Goal: Information Seeking & Learning: Learn about a topic

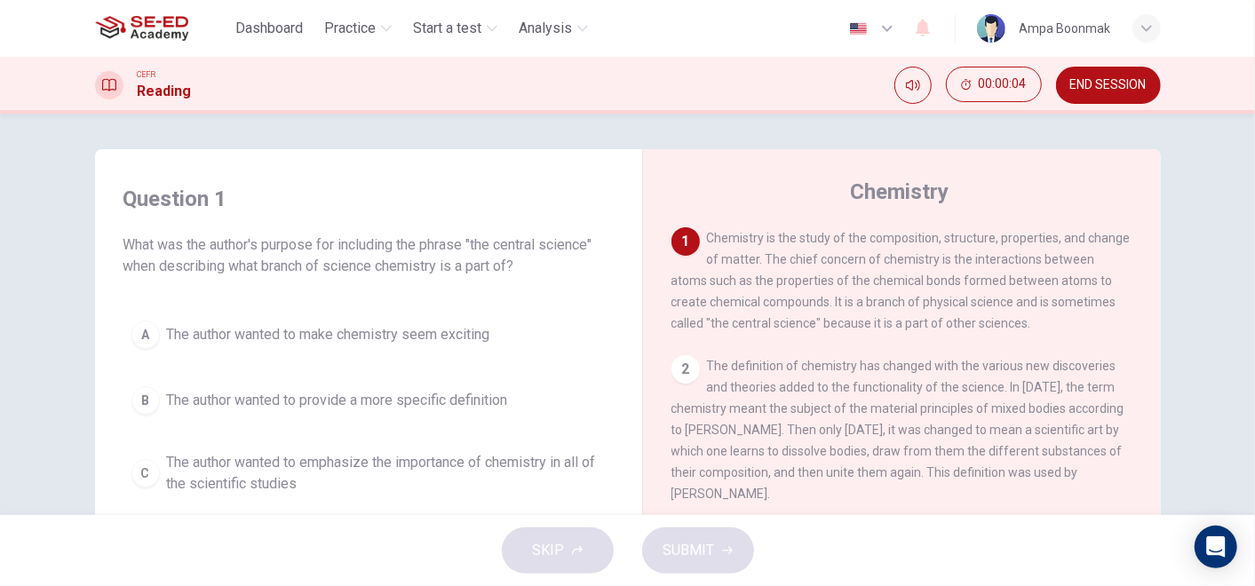
drag, startPoint x: 121, startPoint y: 242, endPoint x: 431, endPoint y: 255, distance: 310.1
click at [431, 255] on span "What was the author's purpose for including the phrase "the central science" wh…" at bounding box center [368, 255] width 490 height 43
drag, startPoint x: 335, startPoint y: 243, endPoint x: 524, endPoint y: 264, distance: 190.2
click at [524, 264] on span "What was the author's purpose for including the phrase "the central science" wh…" at bounding box center [368, 255] width 490 height 43
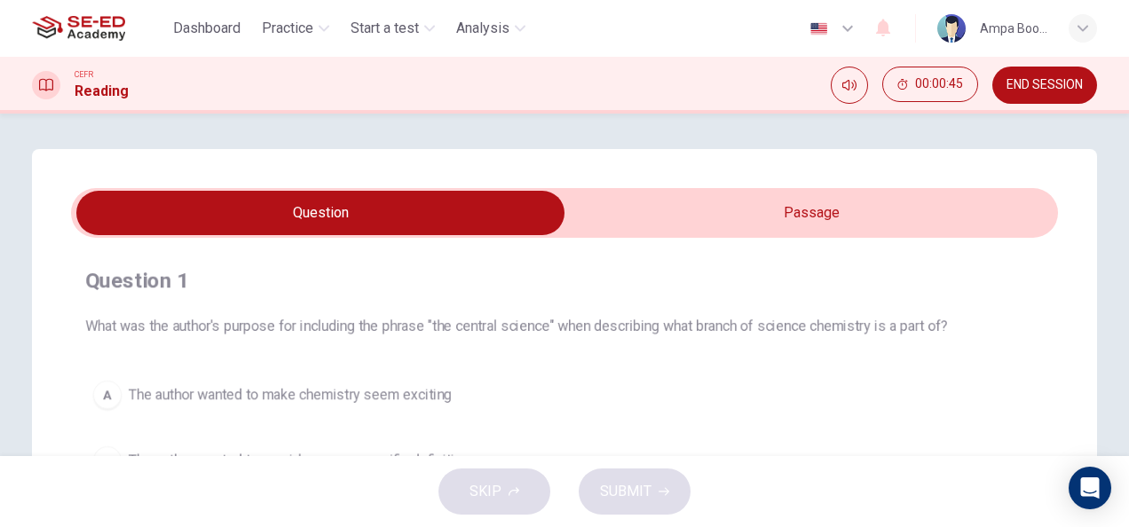
drag, startPoint x: 1187, startPoint y: 0, endPoint x: 706, endPoint y: 156, distance: 506.0
click at [706, 156] on div "Question 1 What was the author's purpose for including the phrase "the central …" at bounding box center [565, 506] width 1066 height 714
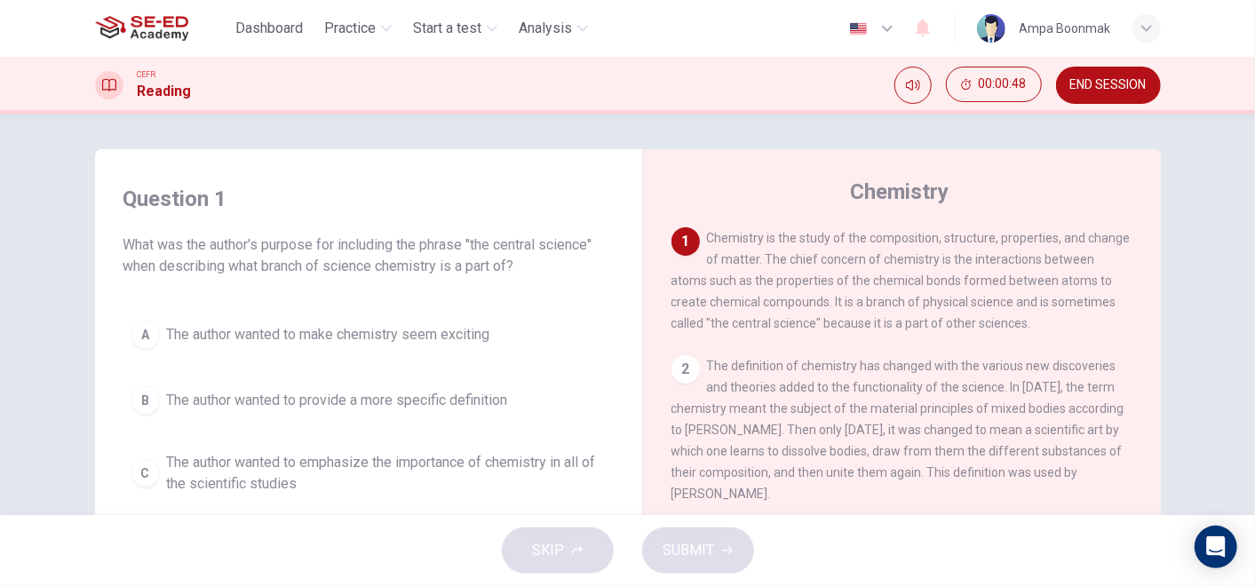
drag, startPoint x: 1085, startPoint y: 0, endPoint x: 711, endPoint y: 201, distance: 424.3
click at [711, 201] on div "Chemistry" at bounding box center [913, 192] width 485 height 28
drag, startPoint x: 751, startPoint y: 245, endPoint x: 963, endPoint y: 250, distance: 211.4
click at [963, 250] on div "1 Chemistry is the study of the composition, structure, properties, and change …" at bounding box center [902, 280] width 462 height 107
drag, startPoint x: 699, startPoint y: 239, endPoint x: 1018, endPoint y: 237, distance: 319.7
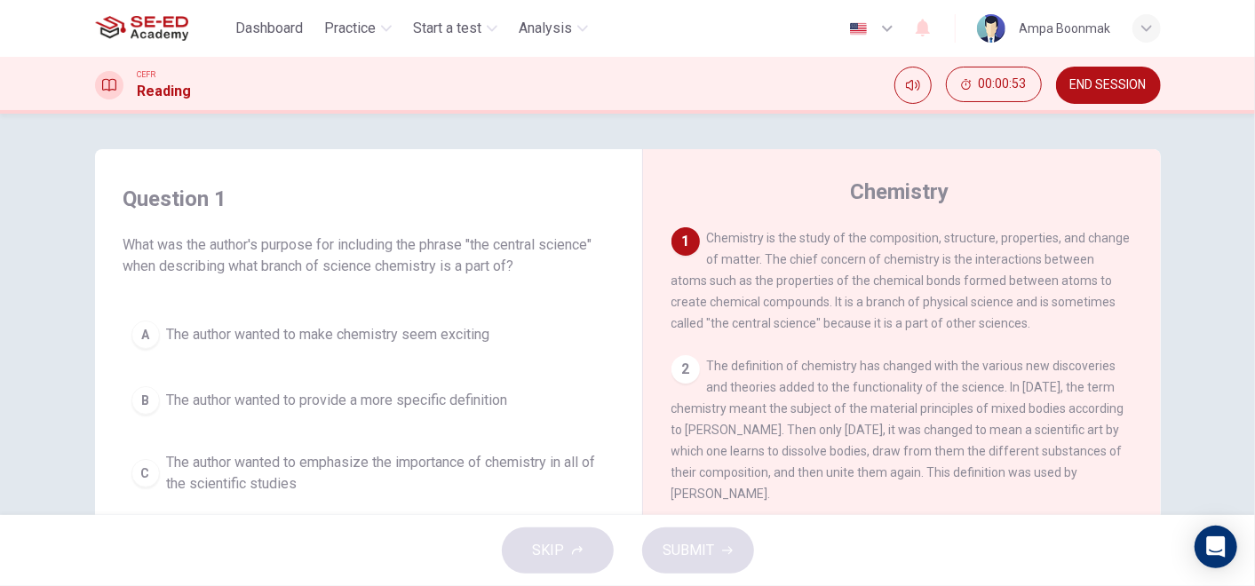
click at [1018, 237] on div "1 Chemistry is the study of the composition, structure, properties, and change …" at bounding box center [902, 280] width 462 height 107
click at [750, 261] on span "Chemistry is the study of the composition, structure, properties, and change of…" at bounding box center [900, 280] width 459 height 99
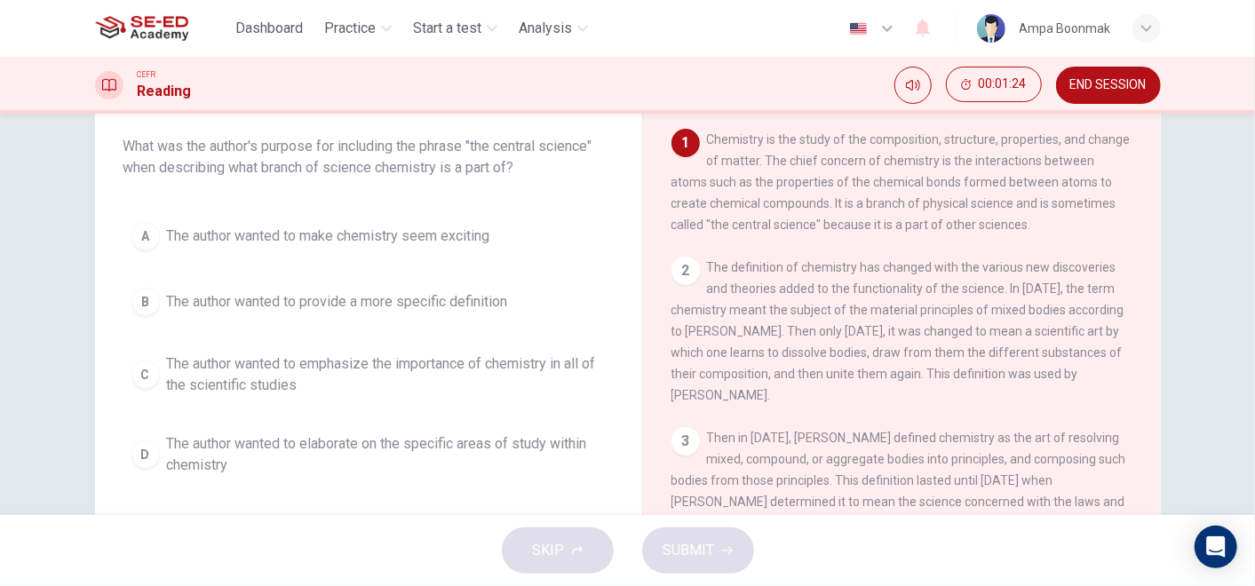
scroll to position [197, 0]
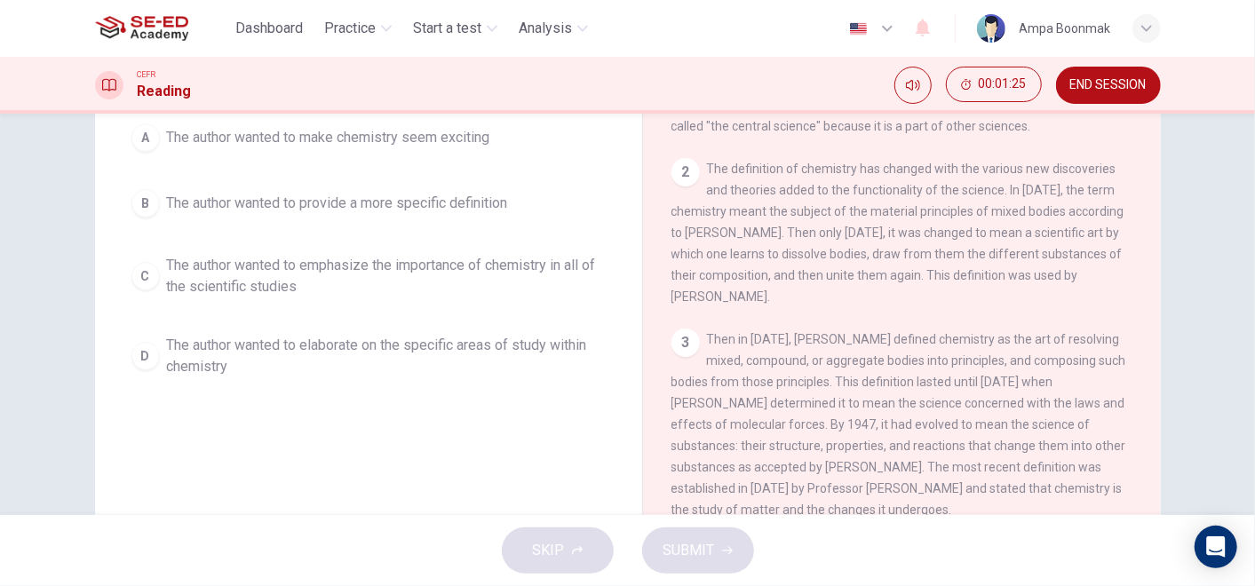
click at [559, 550] on div "SKIP SUBMIT" at bounding box center [627, 550] width 1255 height 71
click at [515, 220] on button "B The author wanted to provide a more specific definition" at bounding box center [368, 203] width 490 height 44
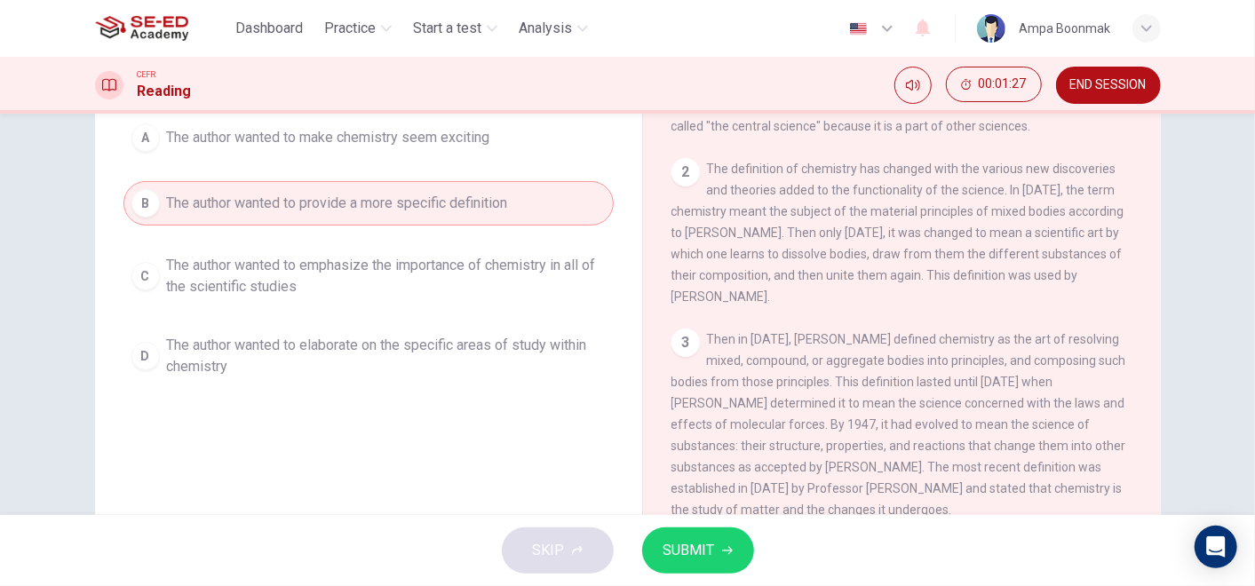
scroll to position [99, 0]
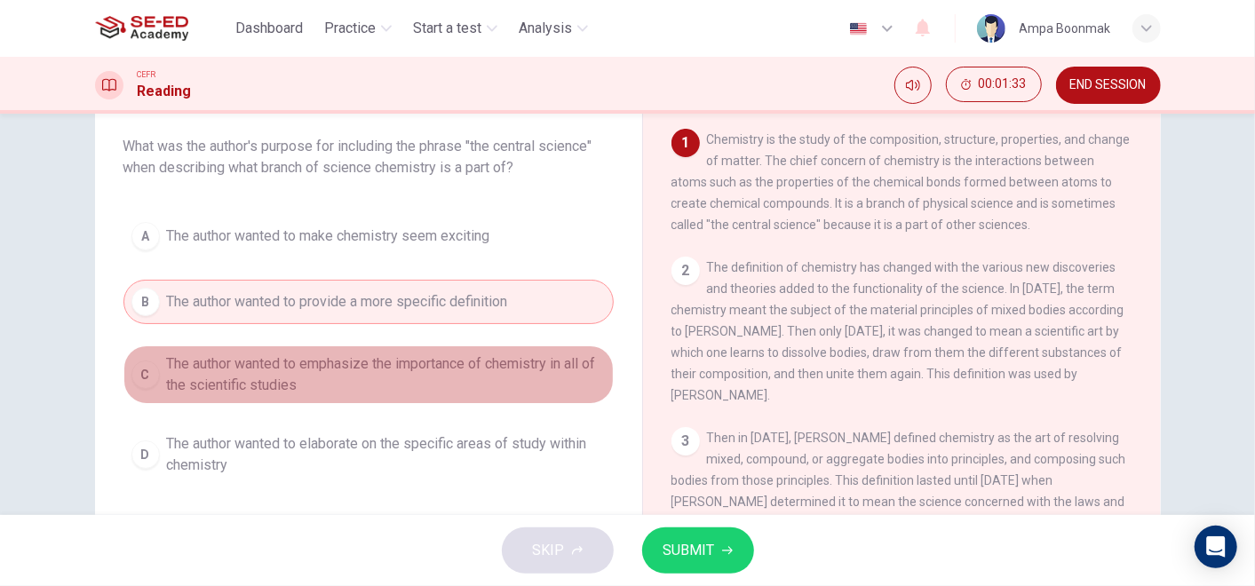
click at [264, 372] on span "The author wanted to emphasize the importance of chemistry in all of the scient…" at bounding box center [386, 374] width 439 height 43
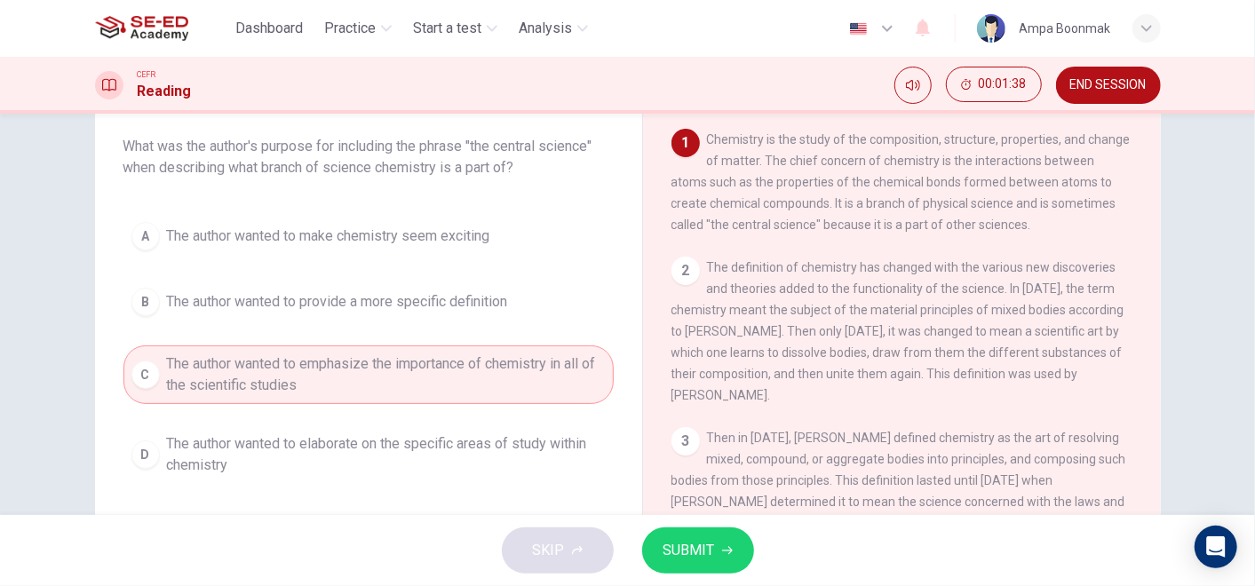
click at [700, 536] on button "SUBMIT" at bounding box center [698, 550] width 112 height 46
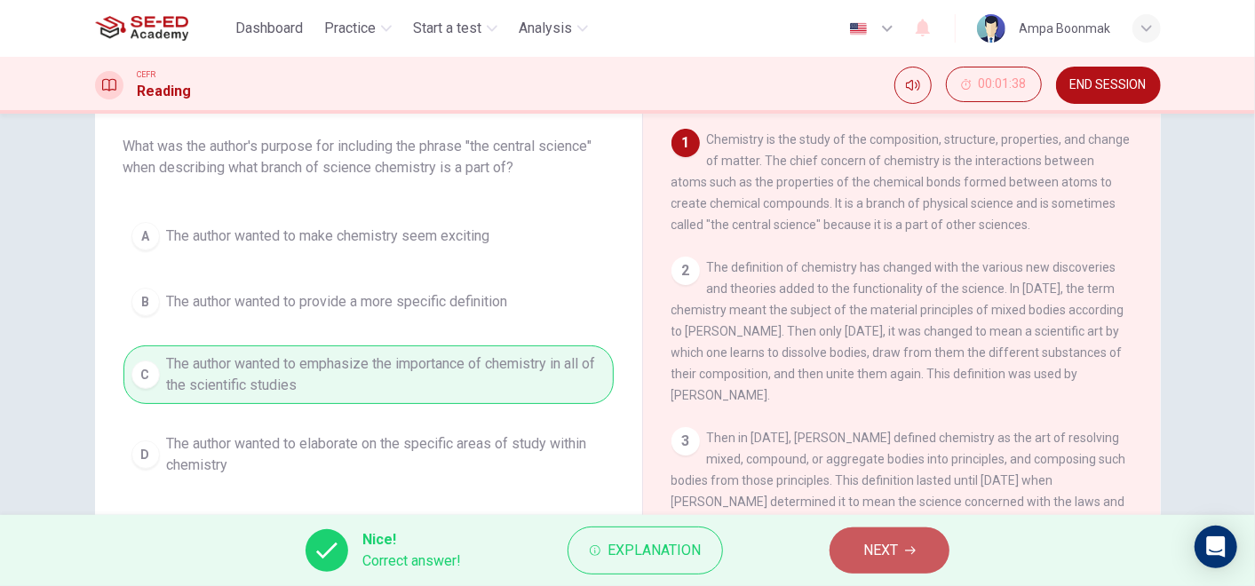
click at [858, 549] on button "NEXT" at bounding box center [889, 550] width 120 height 46
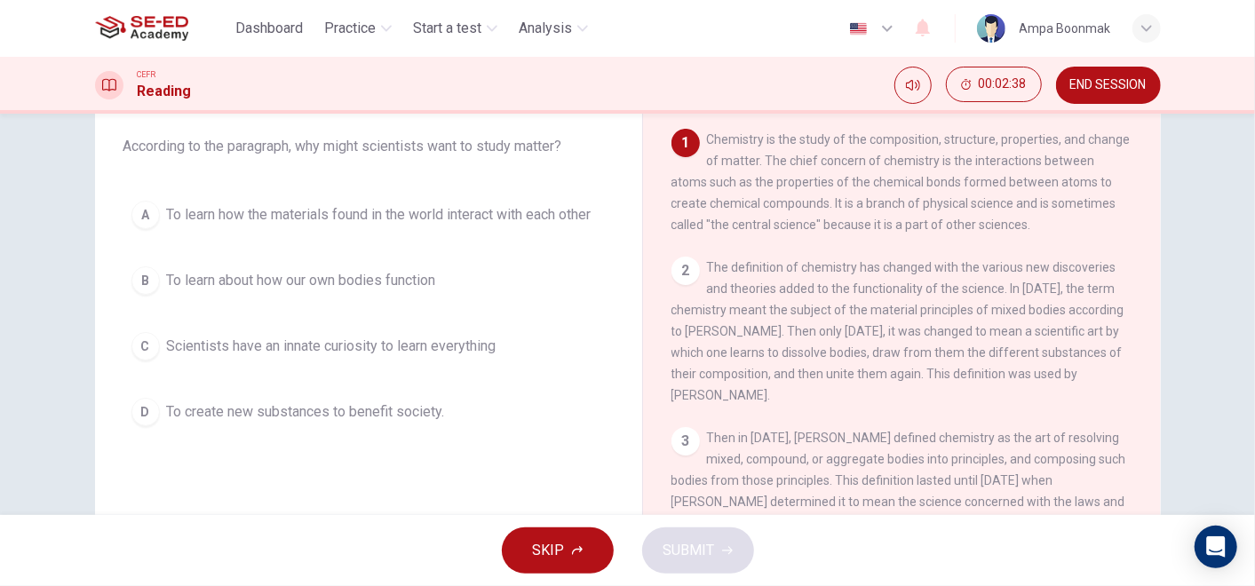
click at [352, 271] on span "To learn about how our own bodies function" at bounding box center [301, 280] width 269 height 21
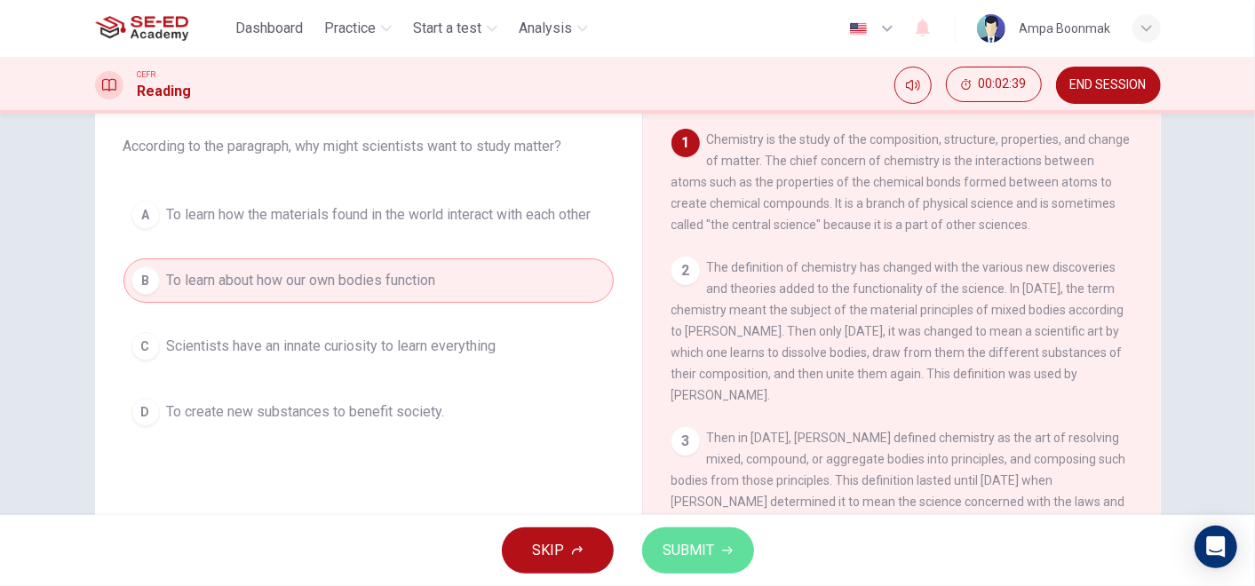
click at [672, 541] on span "SUBMIT" at bounding box center [689, 550] width 52 height 25
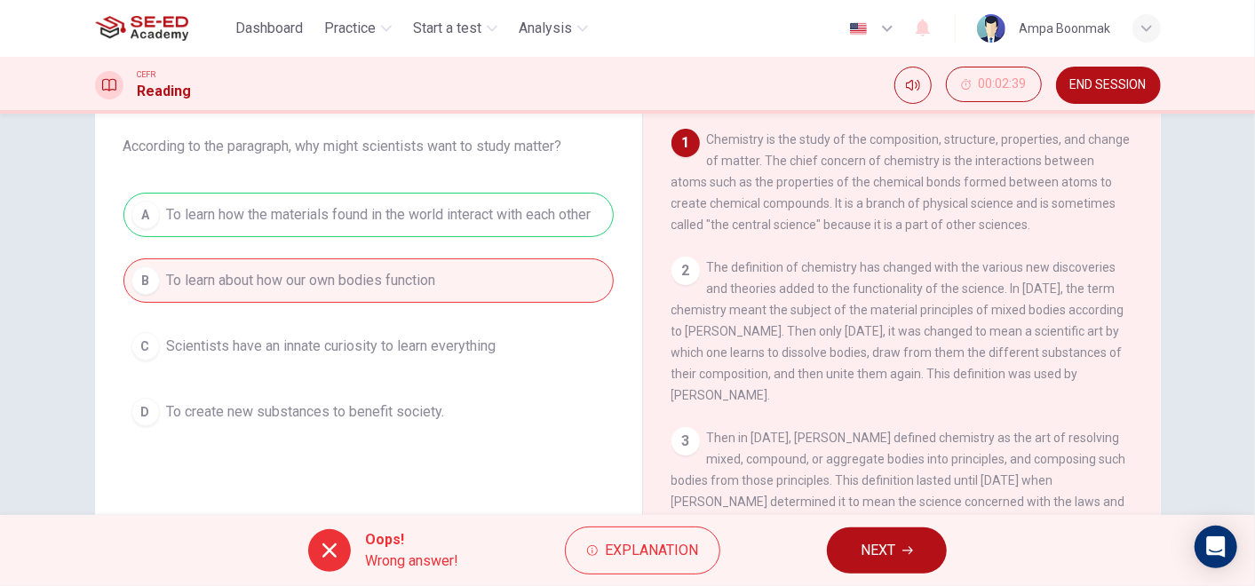
click at [885, 552] on span "NEXT" at bounding box center [877, 550] width 35 height 25
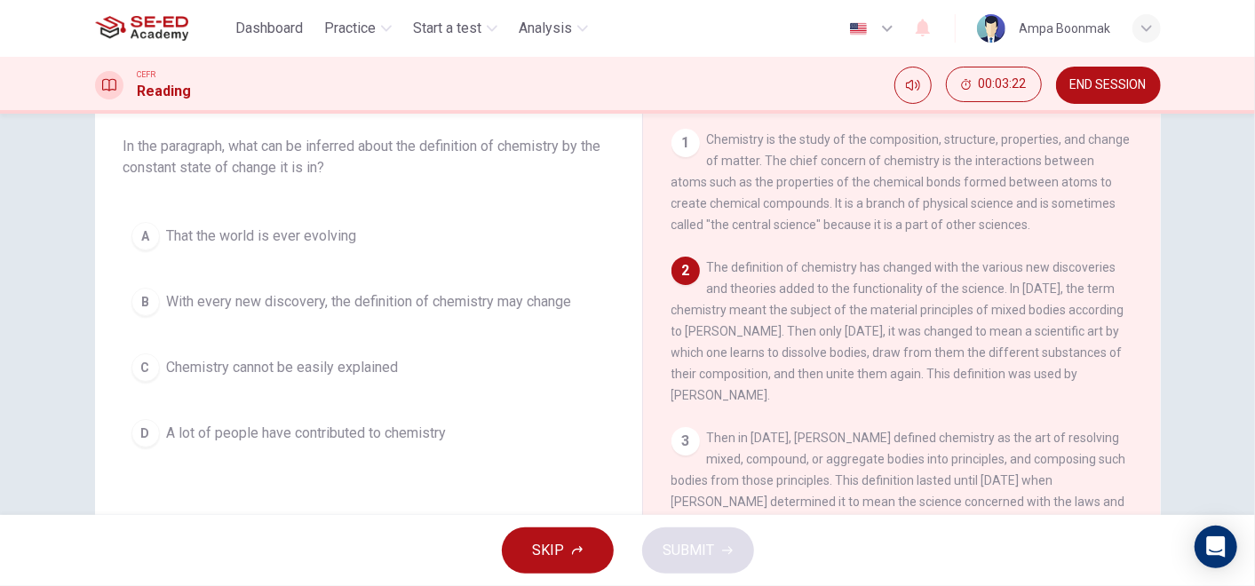
click at [233, 307] on span "With every new discovery, the definition of chemistry may change" at bounding box center [369, 301] width 405 height 21
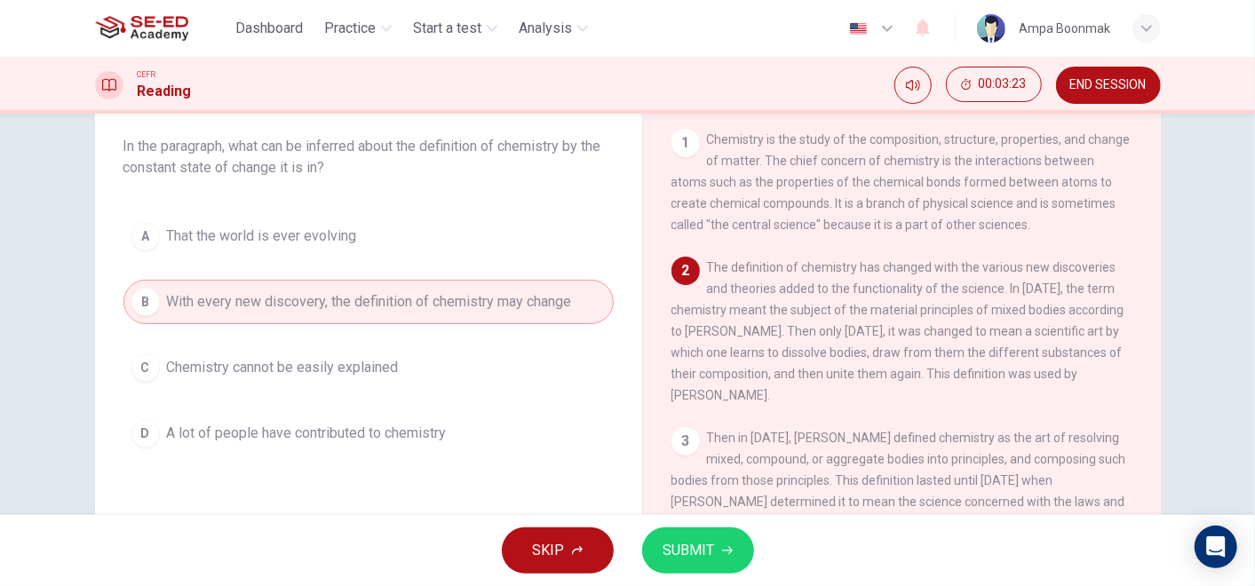
click at [670, 560] on span "SUBMIT" at bounding box center [689, 550] width 52 height 25
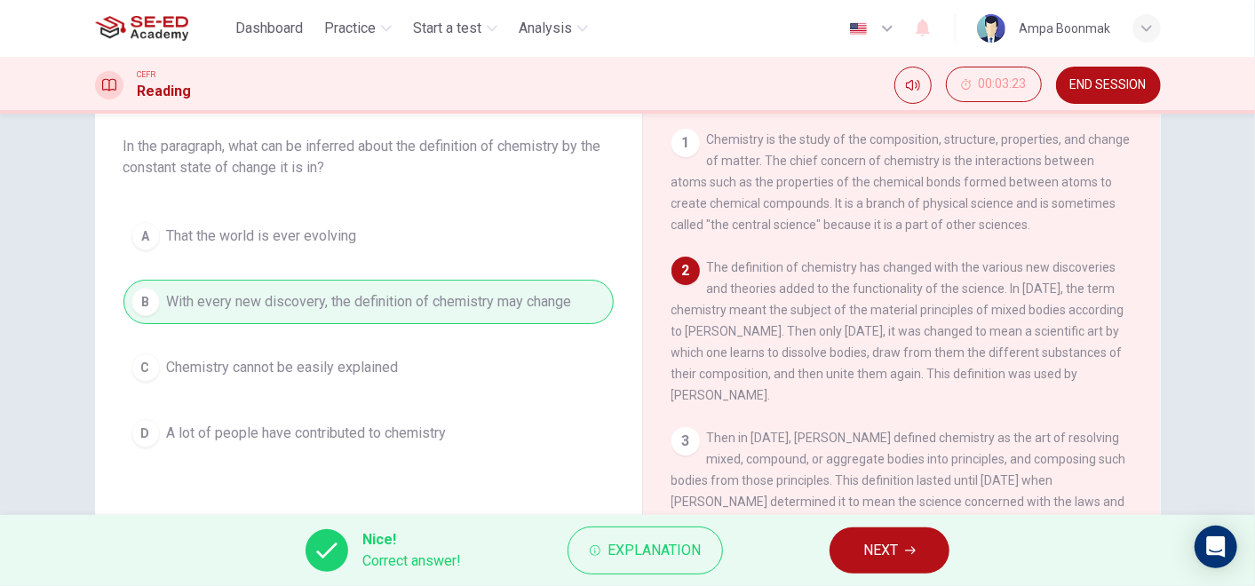
click at [889, 552] on span "NEXT" at bounding box center [880, 550] width 35 height 25
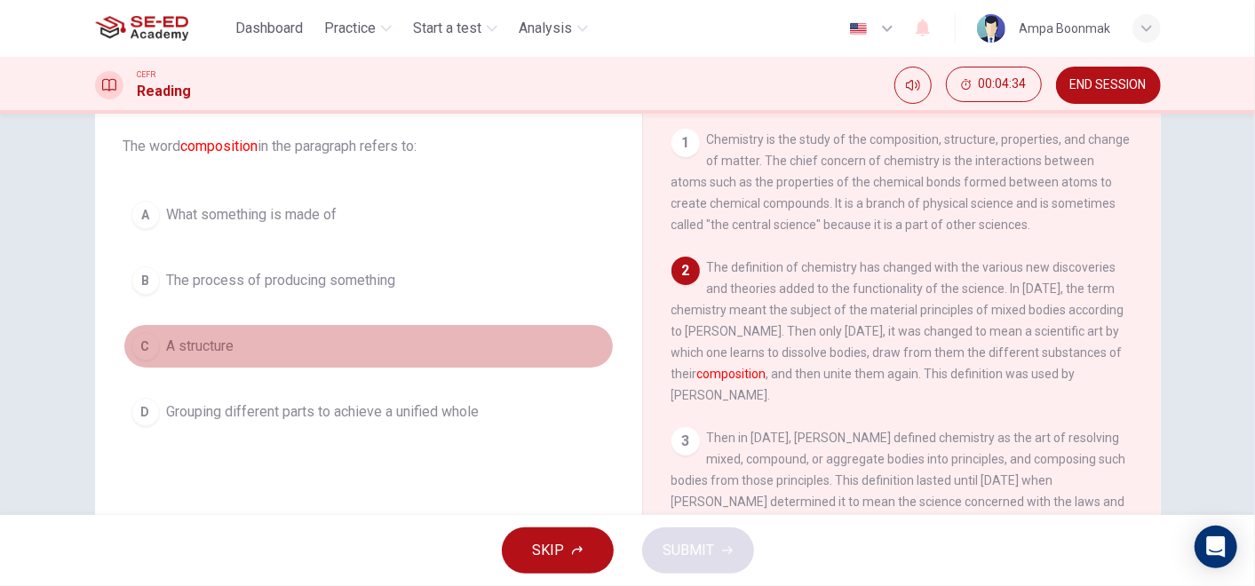
click at [323, 341] on button "C A structure" at bounding box center [368, 346] width 490 height 44
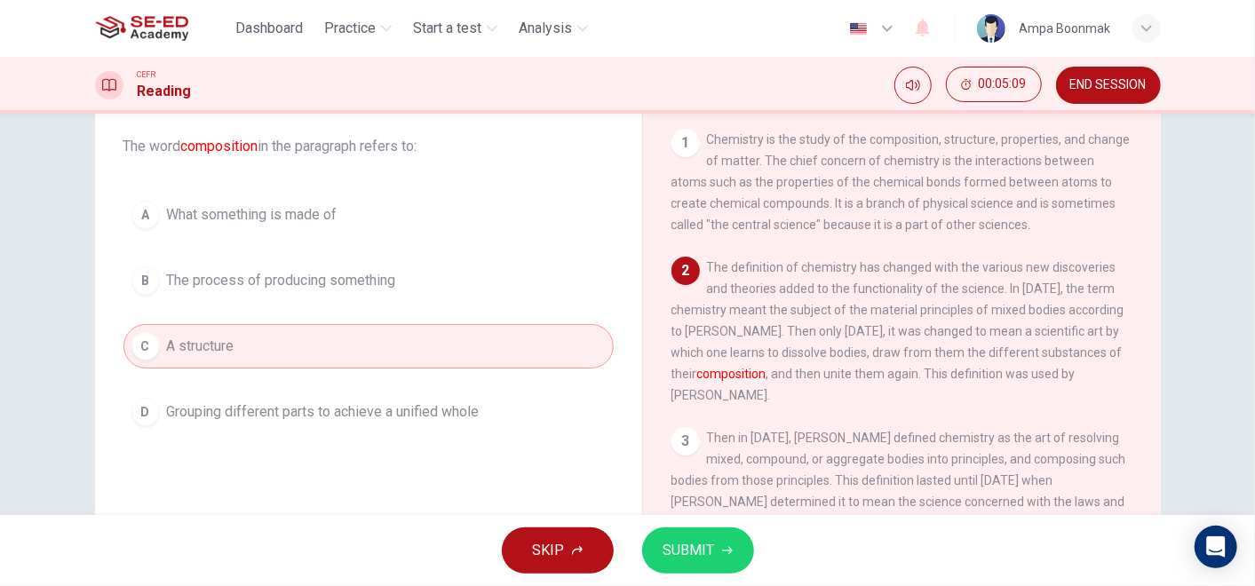
click at [356, 295] on button "B The process of producing something" at bounding box center [368, 280] width 490 height 44
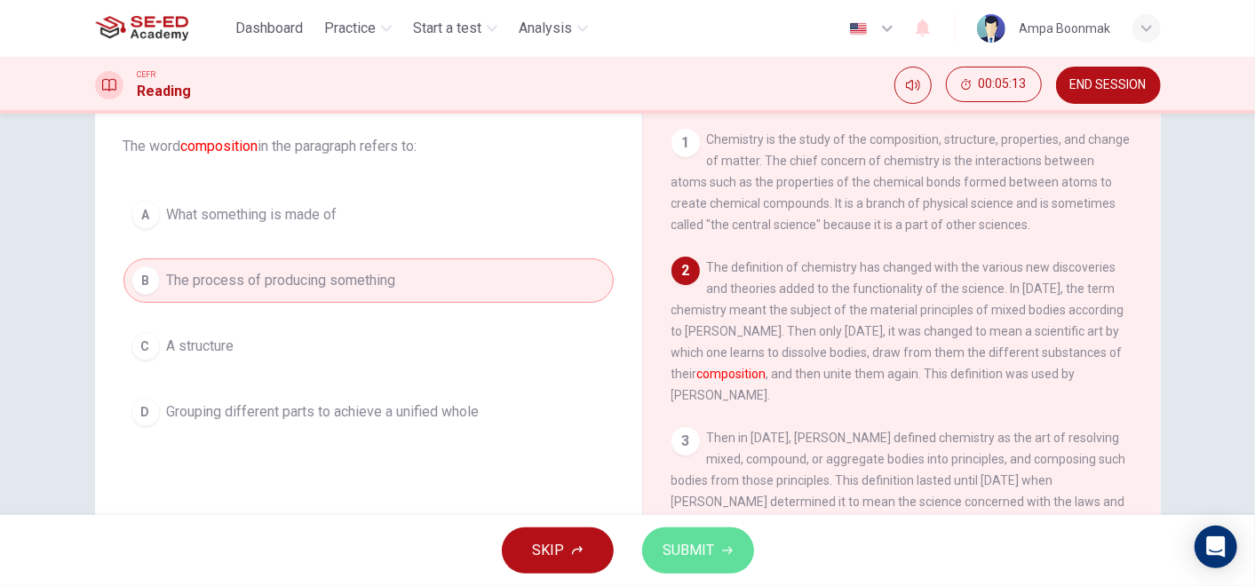
click at [671, 551] on span "SUBMIT" at bounding box center [689, 550] width 52 height 25
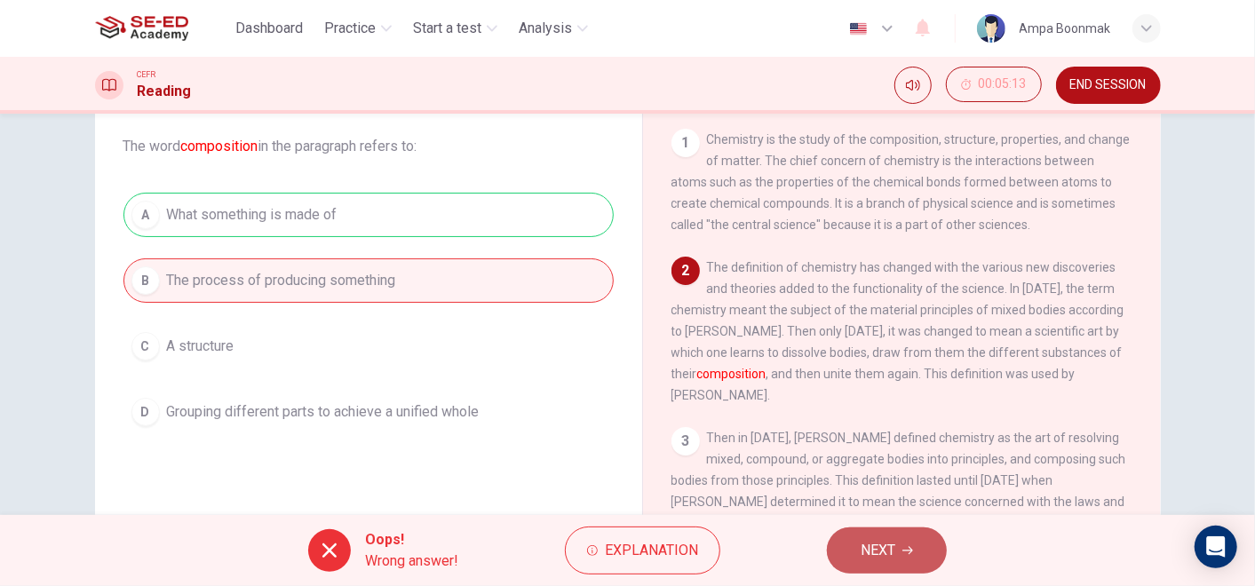
click at [880, 544] on span "NEXT" at bounding box center [877, 550] width 35 height 25
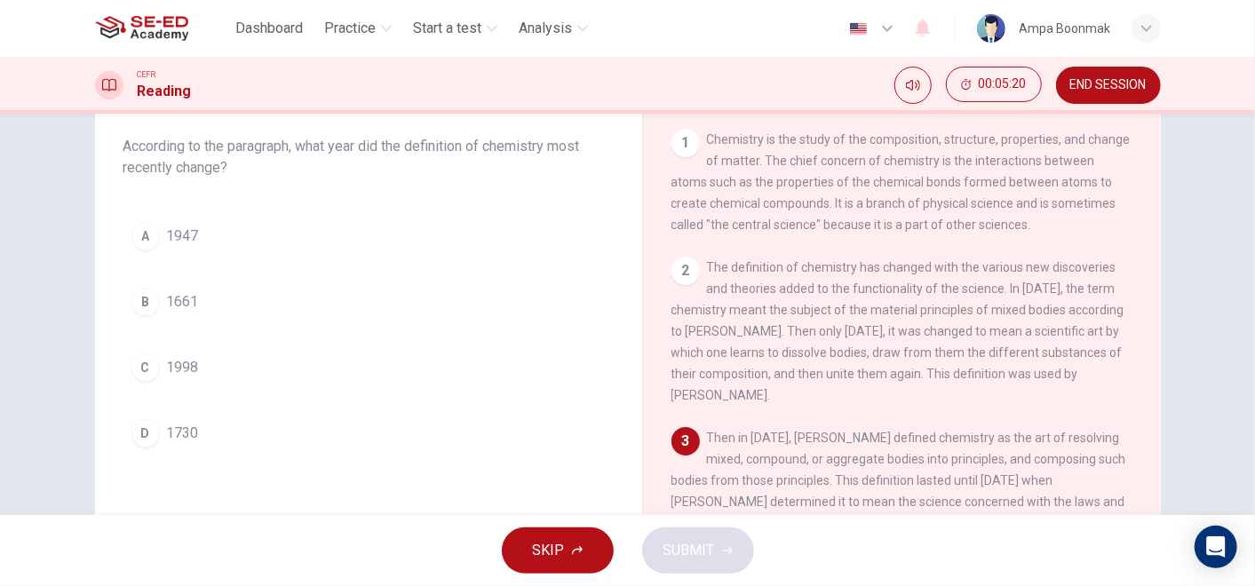
scroll to position [197, 0]
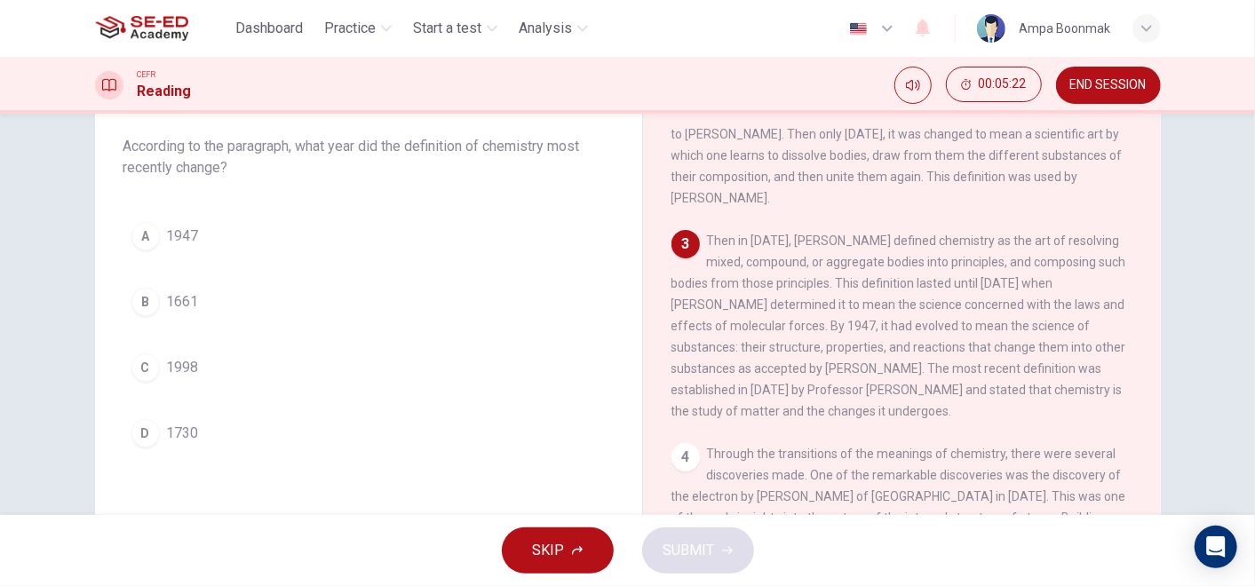
click at [256, 313] on button "B 1661" at bounding box center [368, 302] width 490 height 44
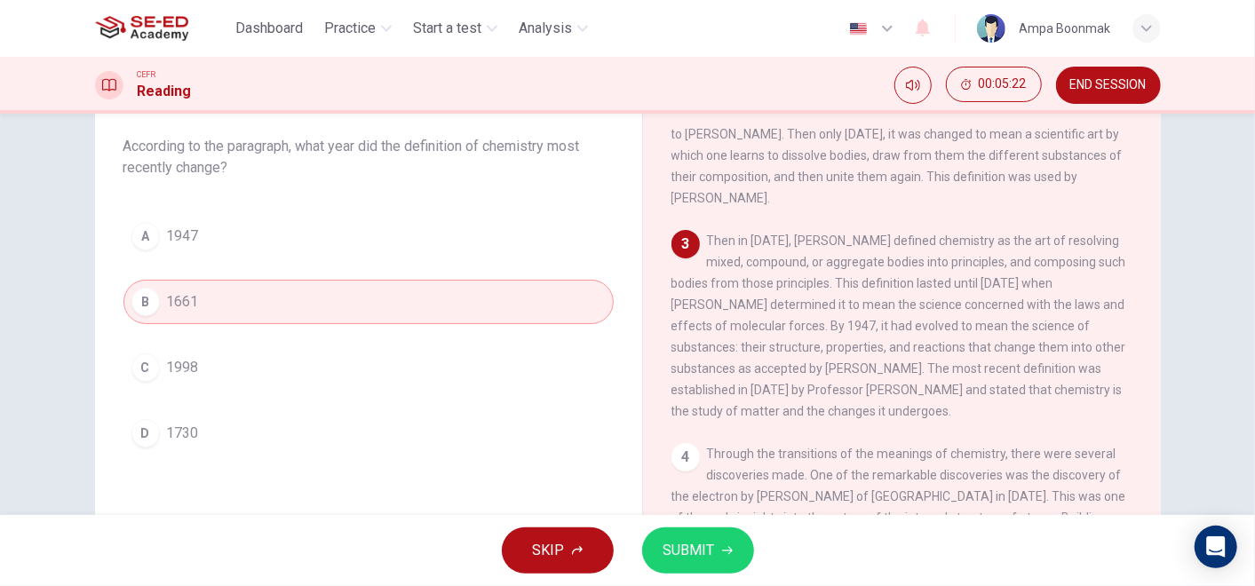
click at [681, 551] on span "SUBMIT" at bounding box center [689, 550] width 52 height 25
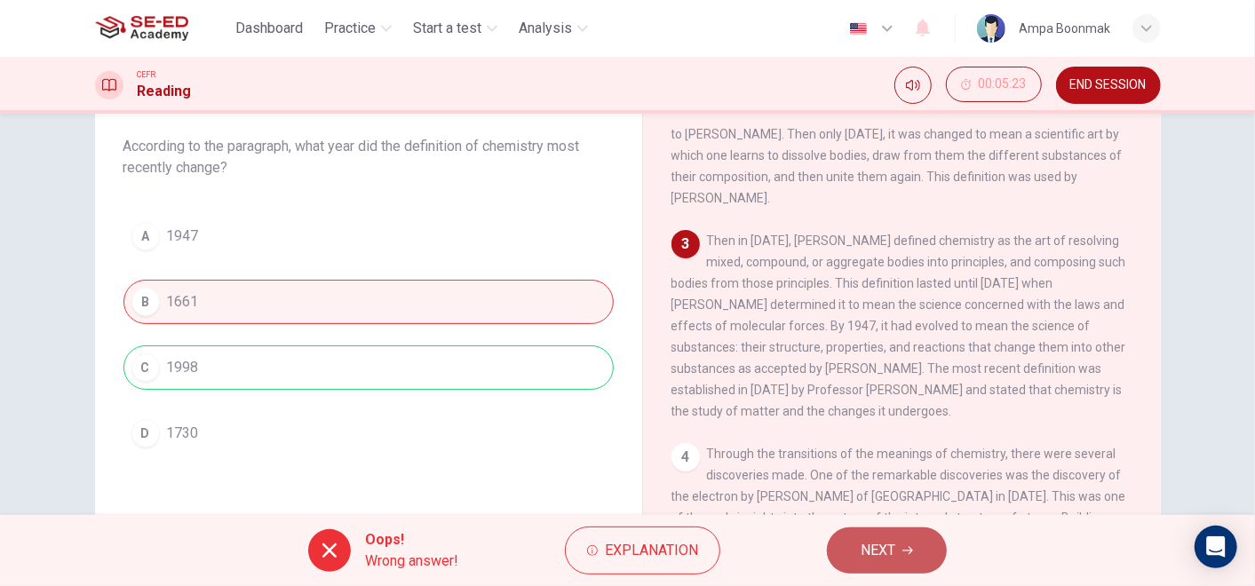
click at [880, 555] on span "NEXT" at bounding box center [877, 550] width 35 height 25
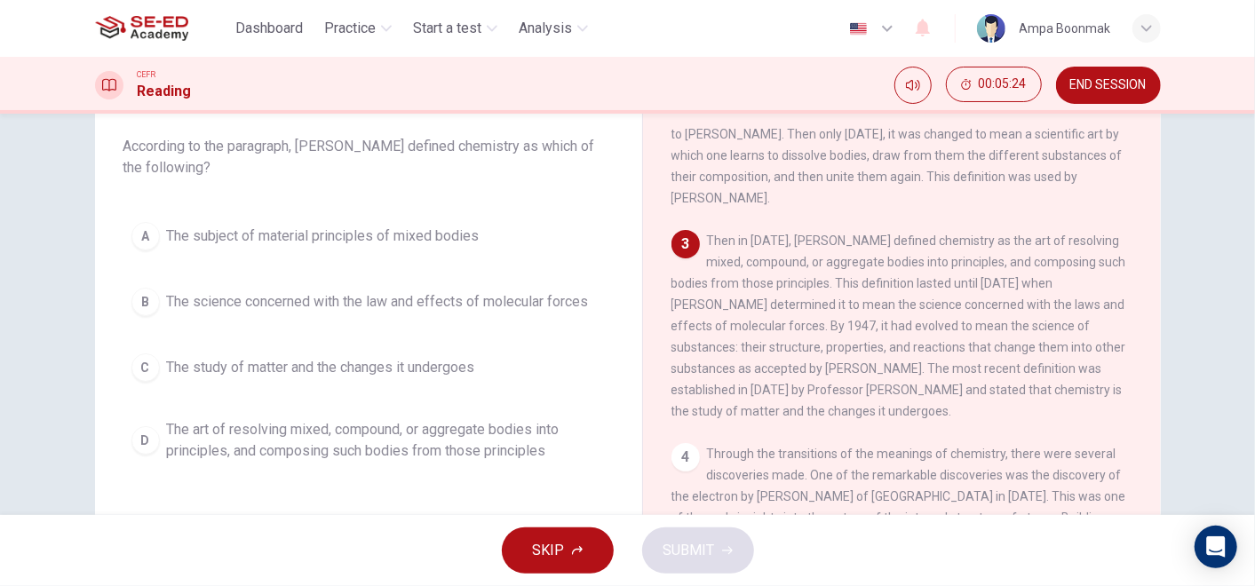
scroll to position [99, 0]
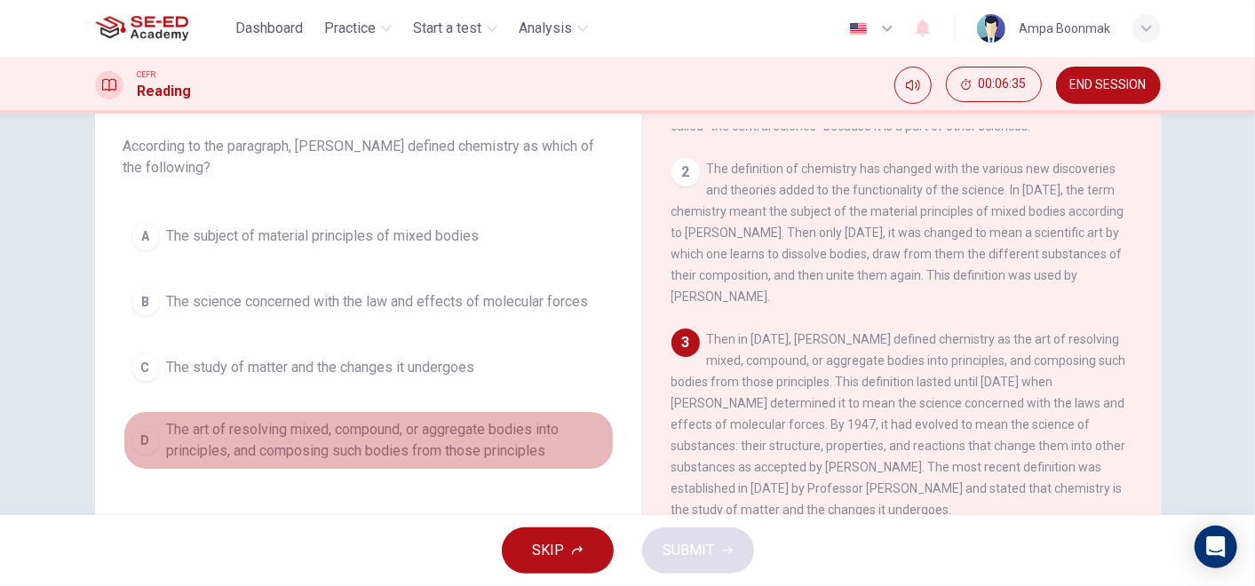
click at [507, 455] on span "The art of resolving mixed, compound, or aggregate bodies into principles, and …" at bounding box center [386, 440] width 439 height 43
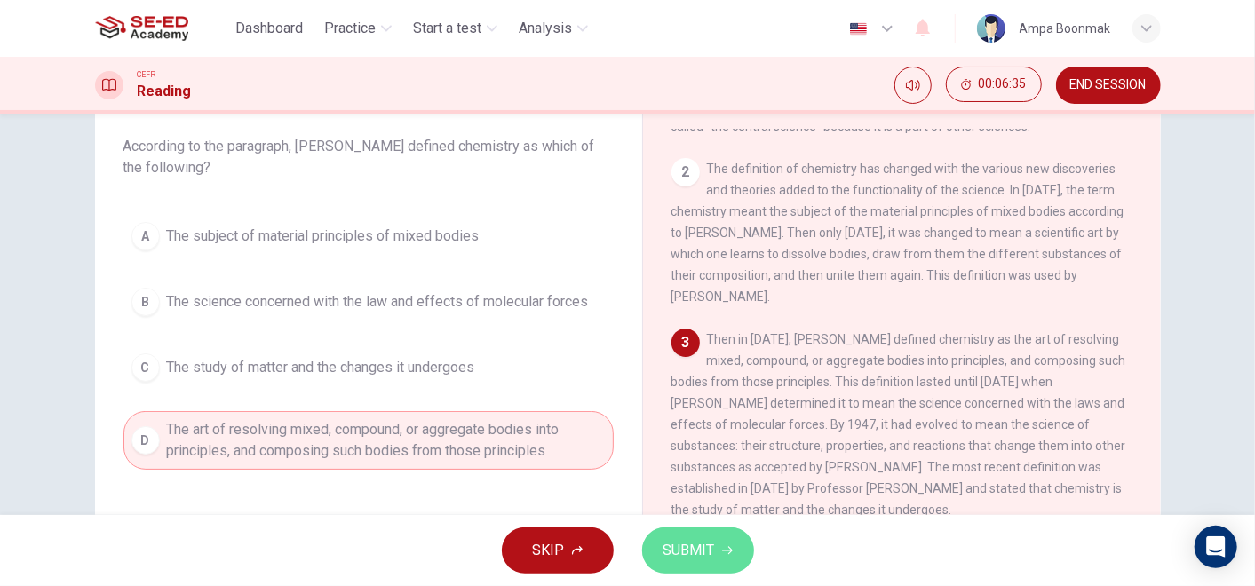
click at [663, 543] on span "SUBMIT" at bounding box center [689, 550] width 52 height 25
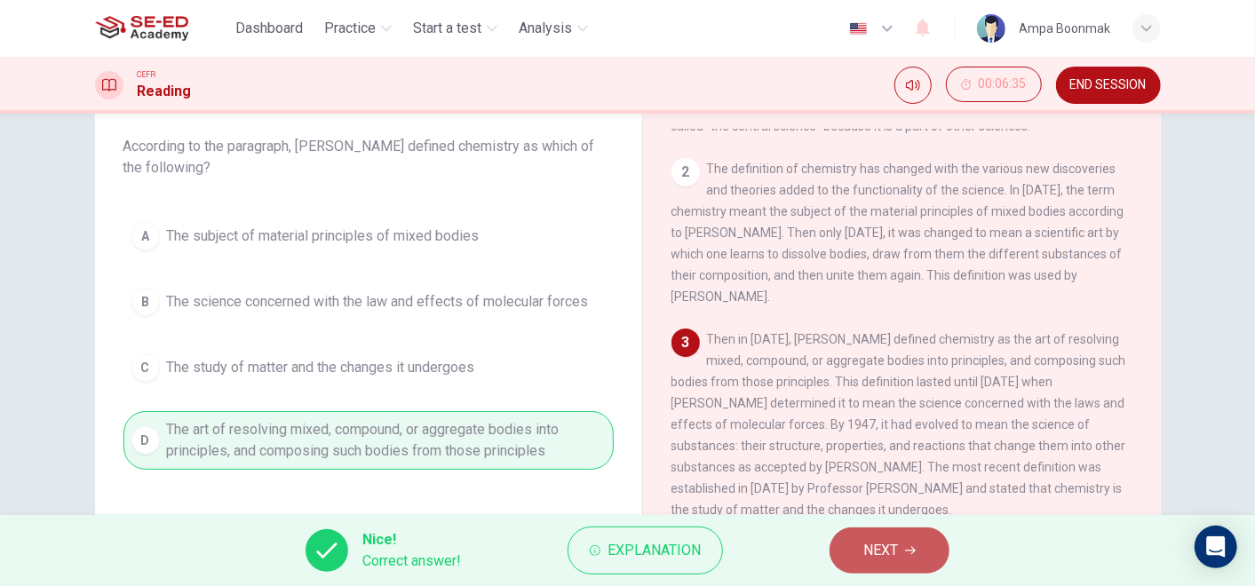
click at [850, 551] on button "NEXT" at bounding box center [889, 550] width 120 height 46
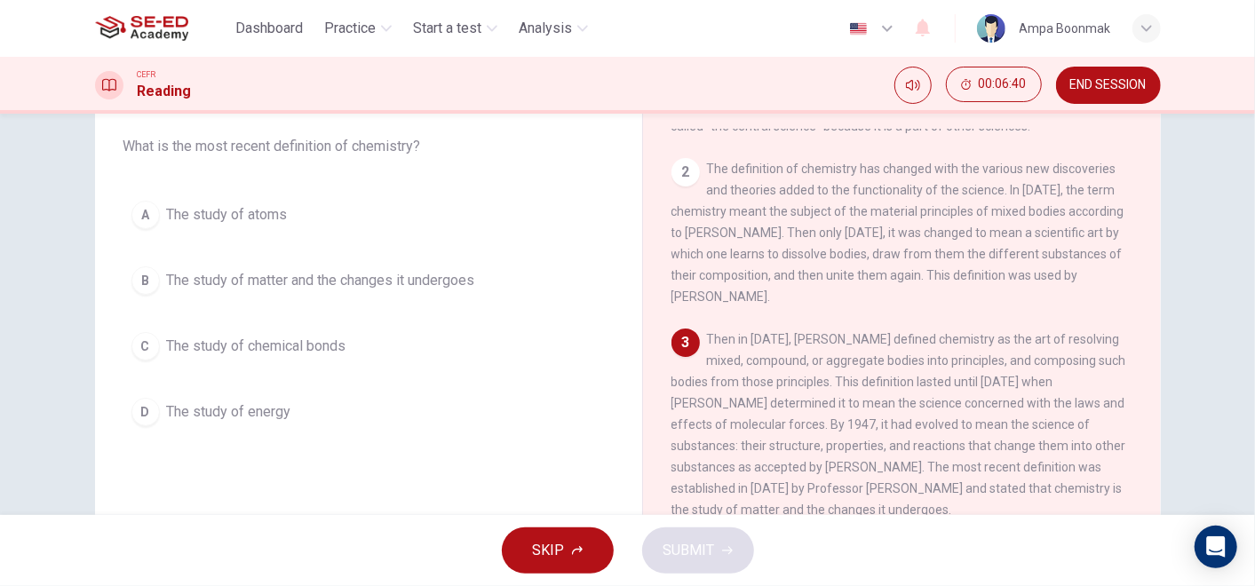
scroll to position [197, 0]
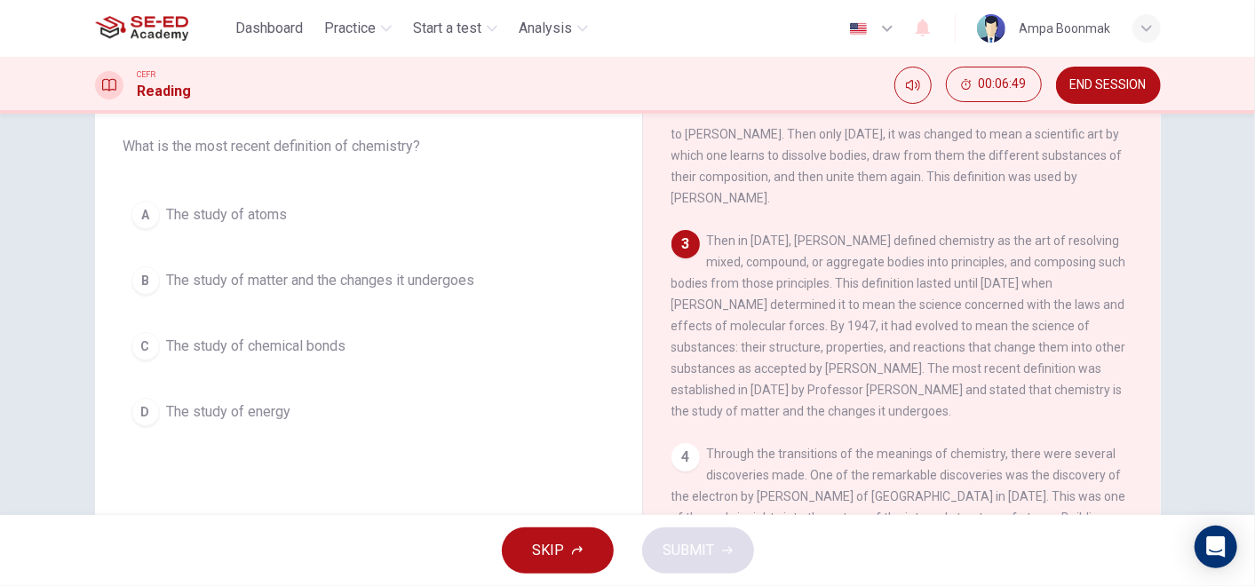
click at [353, 265] on button "B The study of matter and the changes it undergoes" at bounding box center [368, 280] width 490 height 44
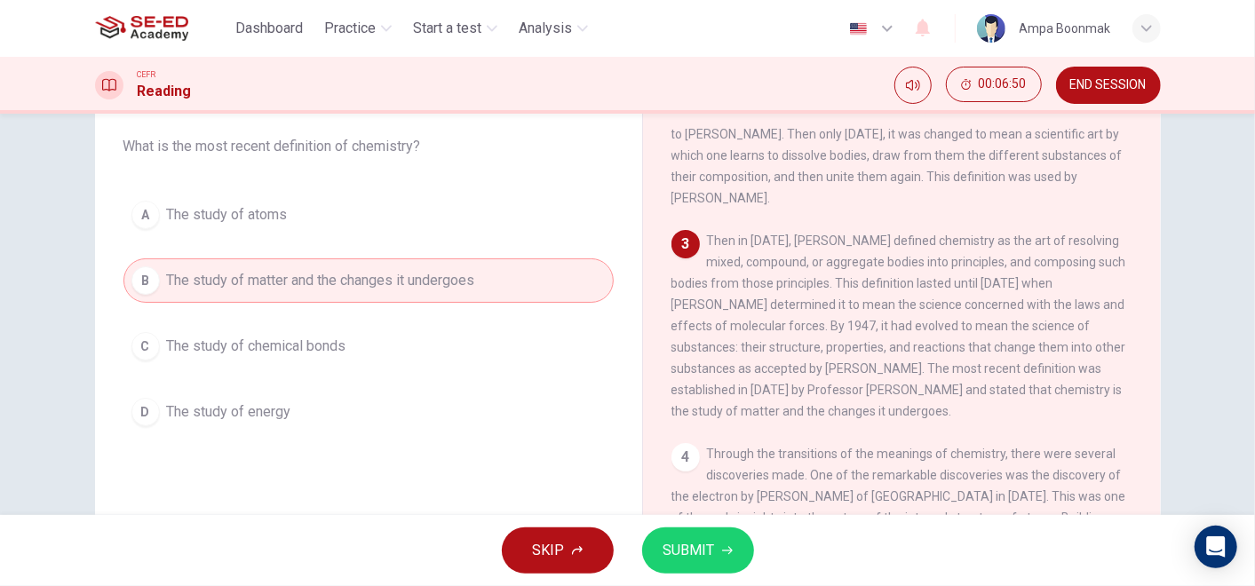
click at [713, 524] on div "SKIP SUBMIT" at bounding box center [627, 550] width 1255 height 71
click at [709, 545] on span "SUBMIT" at bounding box center [689, 550] width 52 height 25
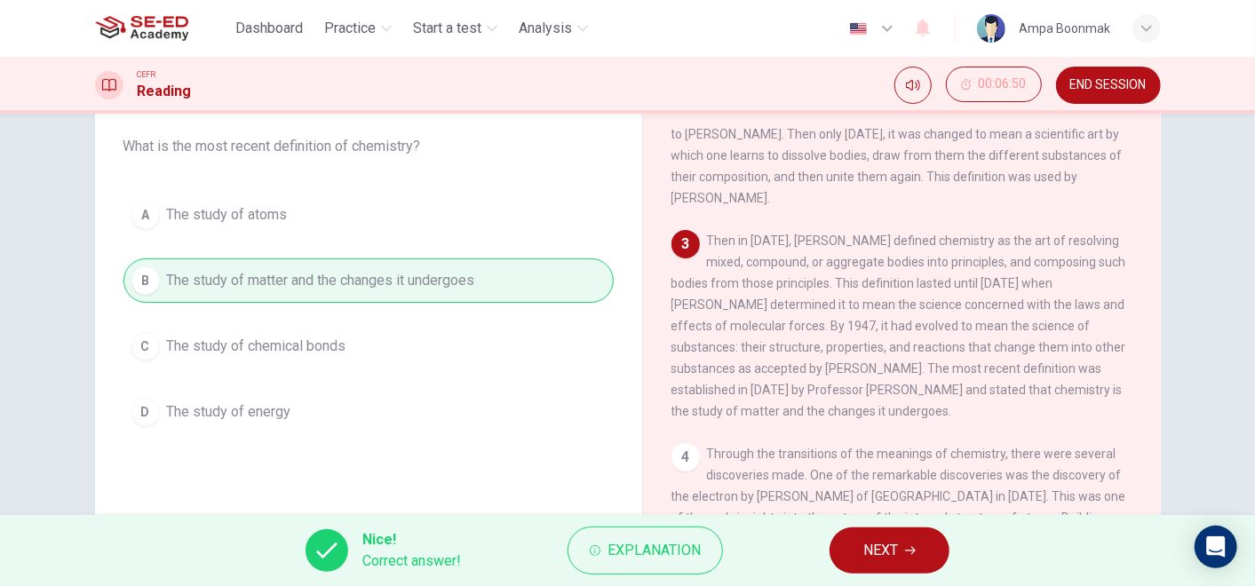
click at [897, 556] on span "NEXT" at bounding box center [880, 550] width 35 height 25
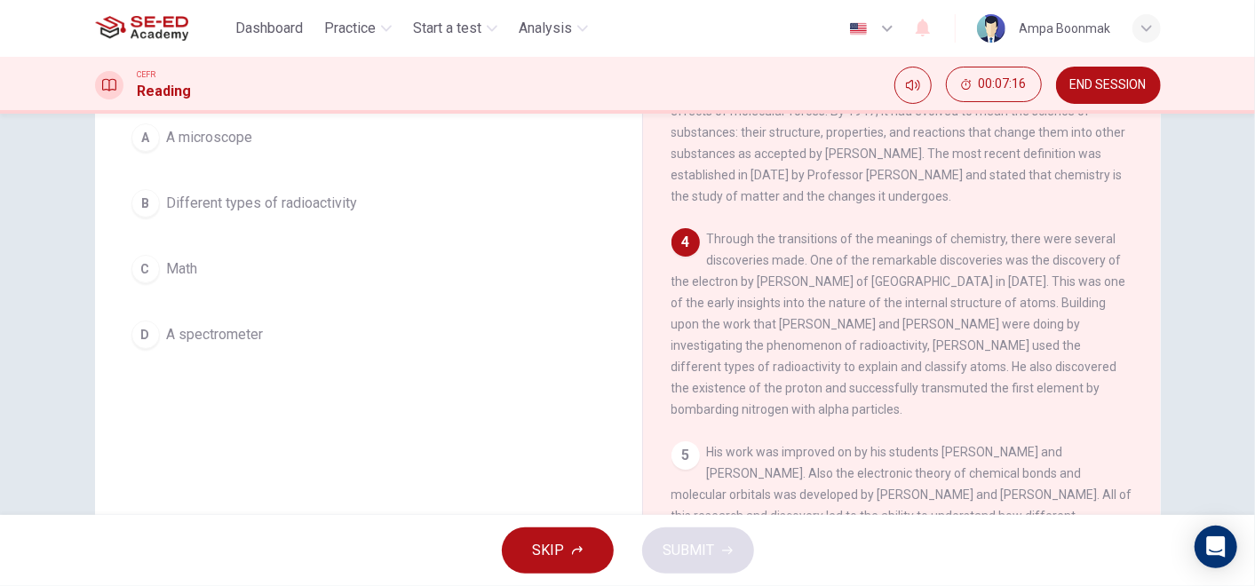
drag, startPoint x: 739, startPoint y: 333, endPoint x: 931, endPoint y: 332, distance: 192.7
click at [931, 332] on span "Through the transitions of the meanings of chemistry, there were several discov…" at bounding box center [898, 324] width 455 height 185
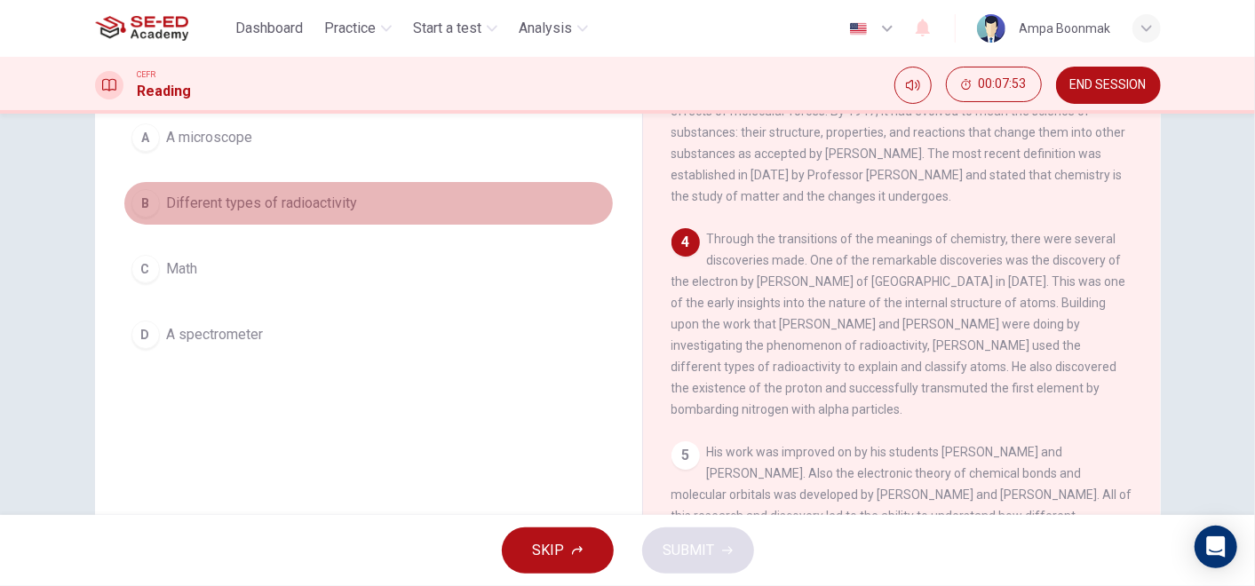
click at [298, 189] on button "B Different types of radioactivity" at bounding box center [368, 203] width 490 height 44
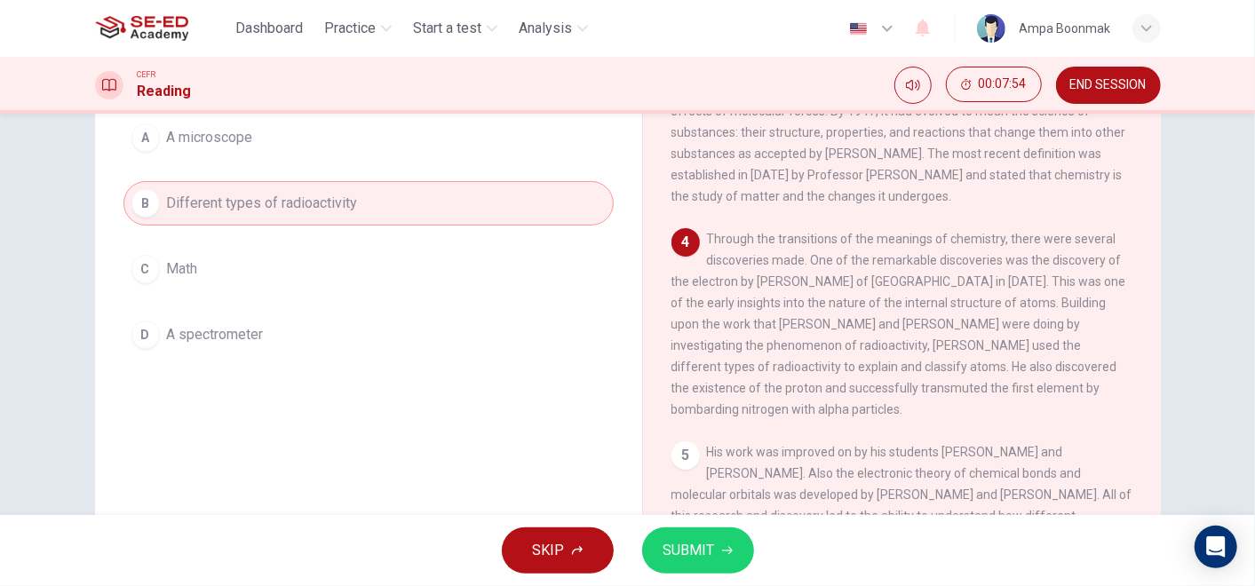
click at [729, 558] on button "SUBMIT" at bounding box center [698, 550] width 112 height 46
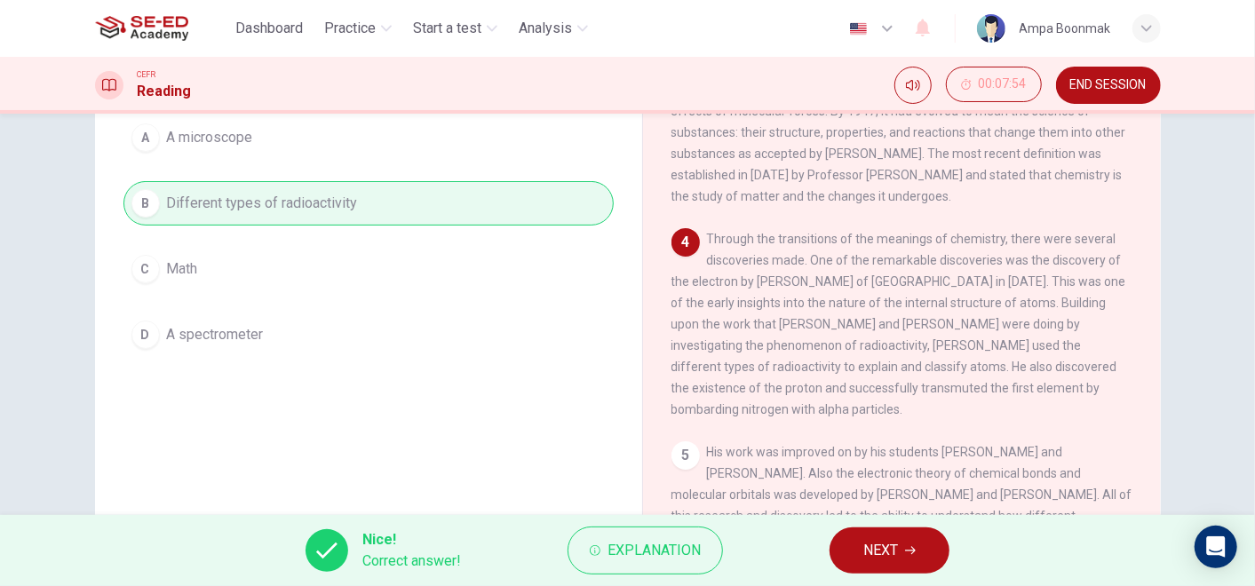
click at [885, 558] on span "NEXT" at bounding box center [880, 550] width 35 height 25
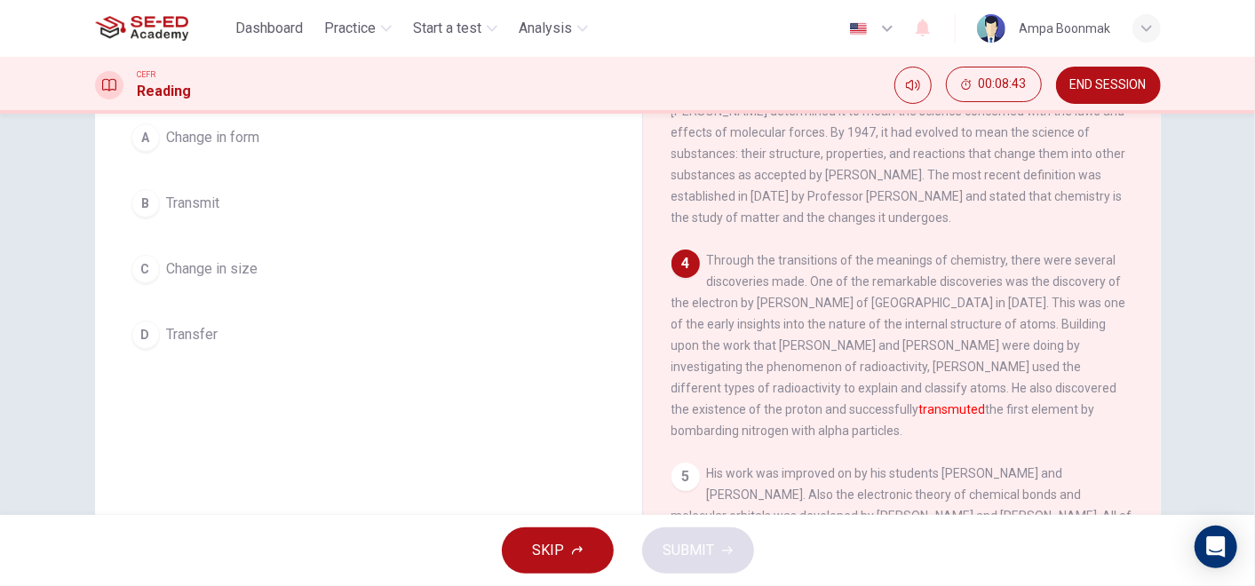
click at [219, 226] on div "A Change in form B Transmit C Change in size D Transfer" at bounding box center [368, 236] width 490 height 242
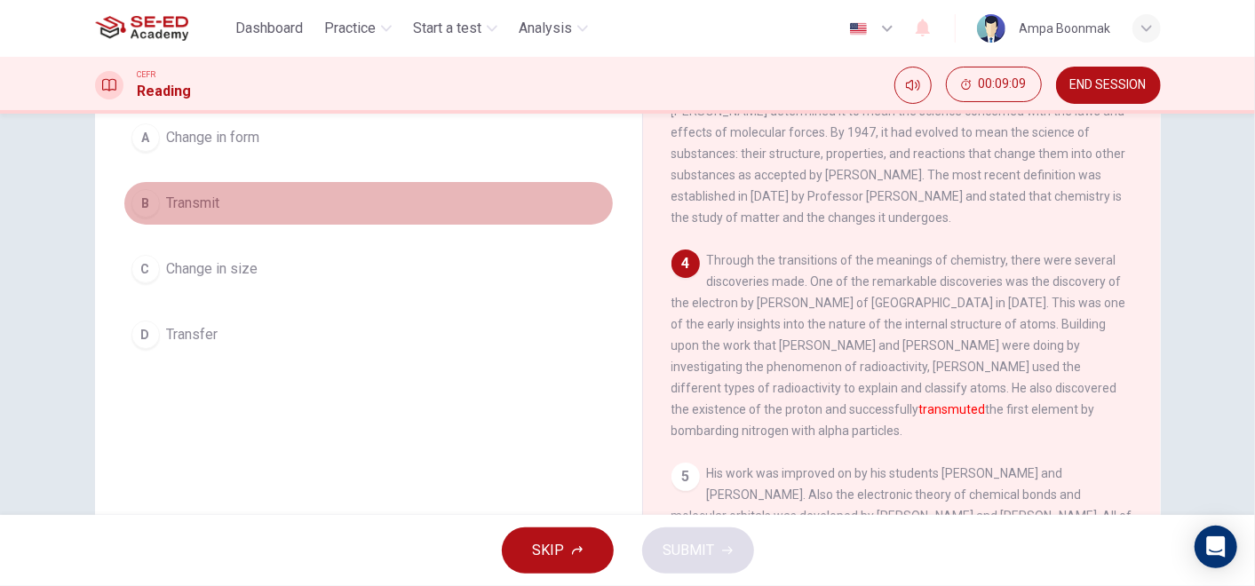
click at [238, 198] on button "B Transmit" at bounding box center [368, 203] width 490 height 44
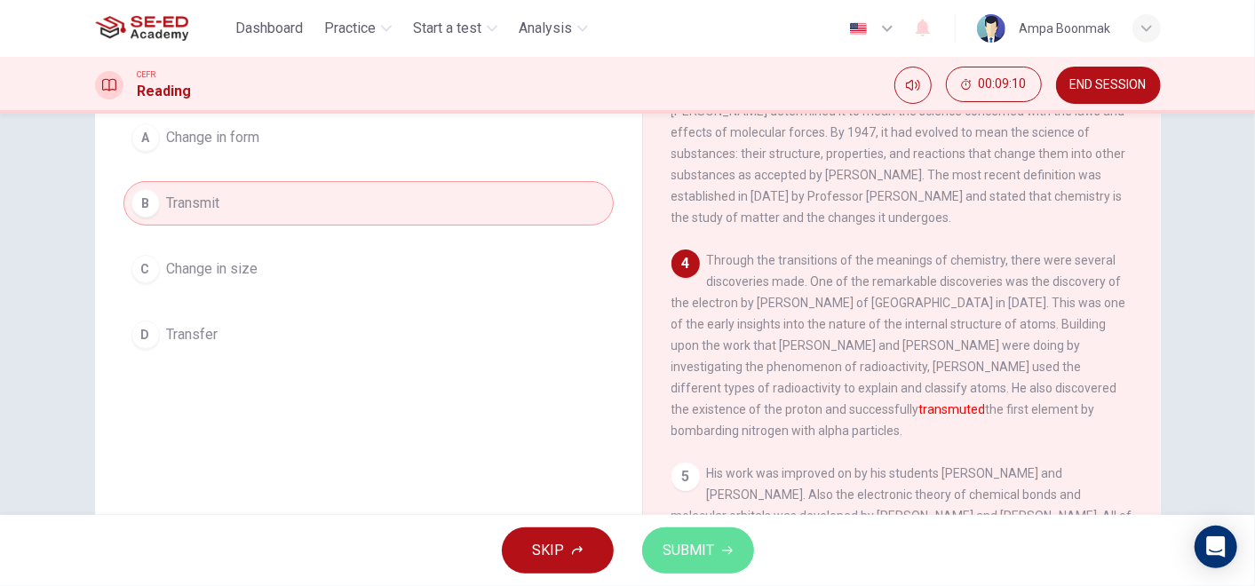
click at [708, 540] on span "SUBMIT" at bounding box center [689, 550] width 52 height 25
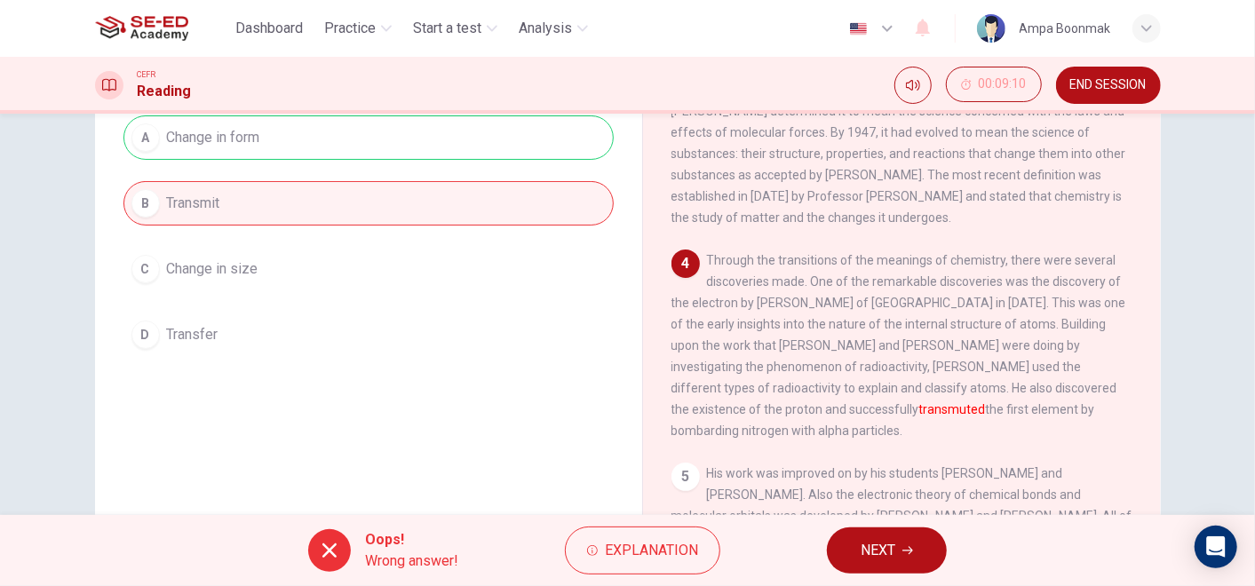
click at [881, 566] on button "NEXT" at bounding box center [887, 550] width 120 height 46
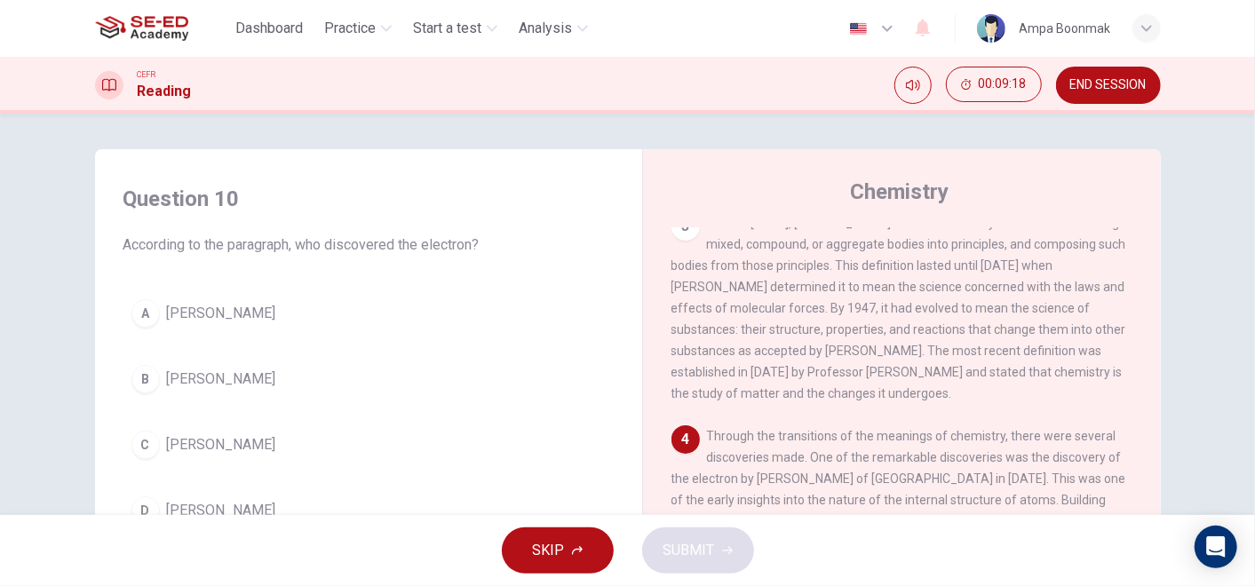
scroll to position [99, 0]
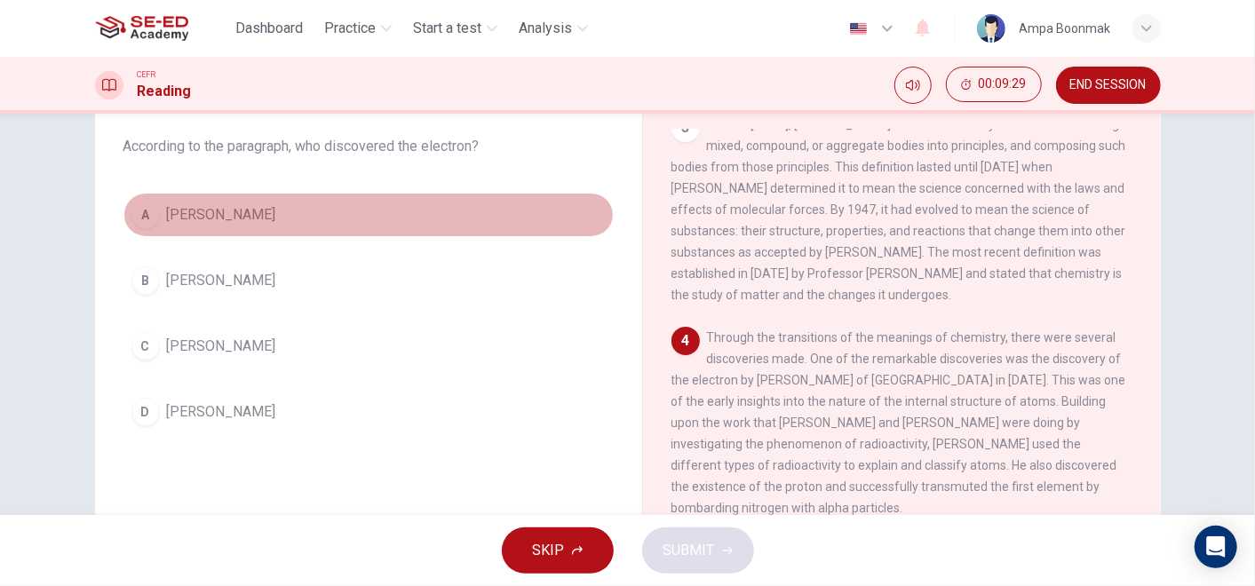
click at [244, 198] on button "A [PERSON_NAME]" at bounding box center [368, 215] width 490 height 44
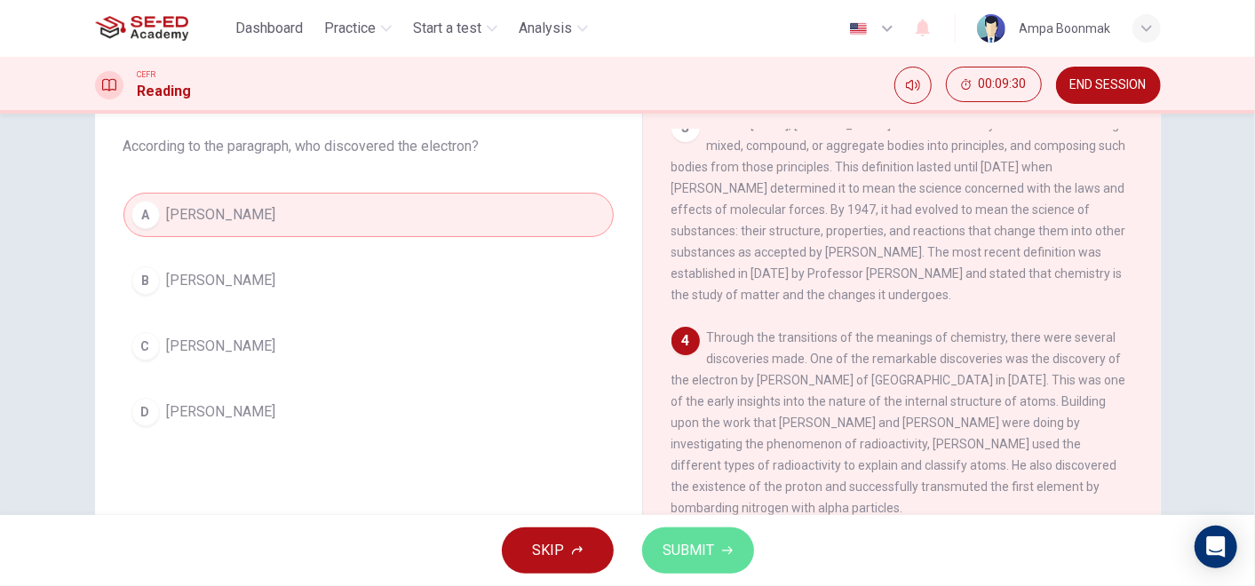
click at [697, 548] on span "SUBMIT" at bounding box center [689, 550] width 52 height 25
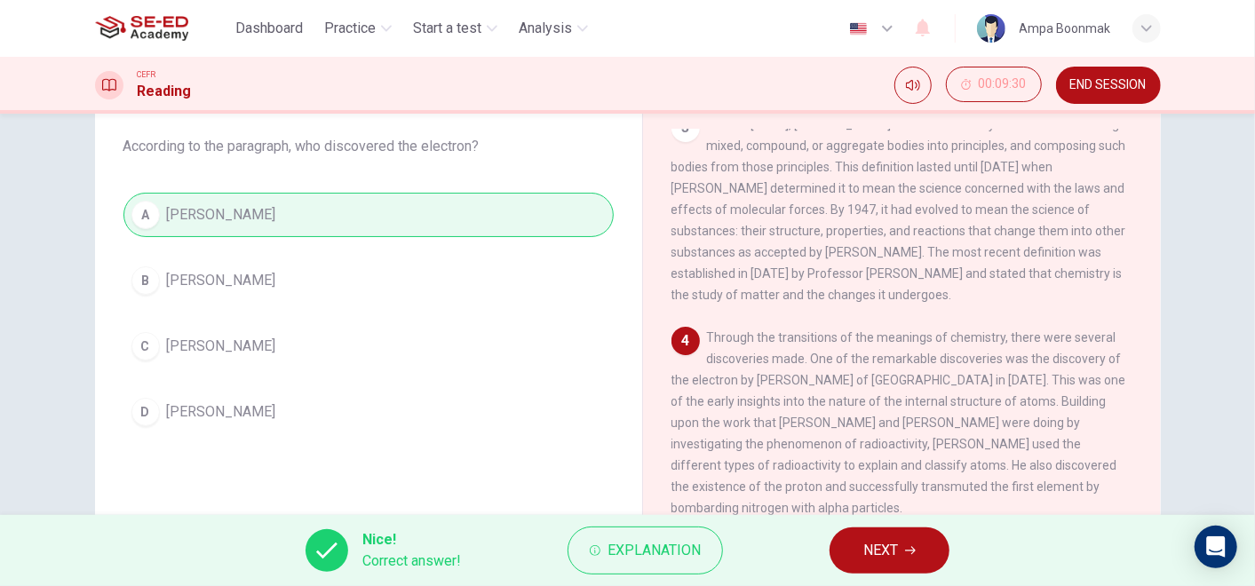
click at [873, 542] on span "NEXT" at bounding box center [880, 550] width 35 height 25
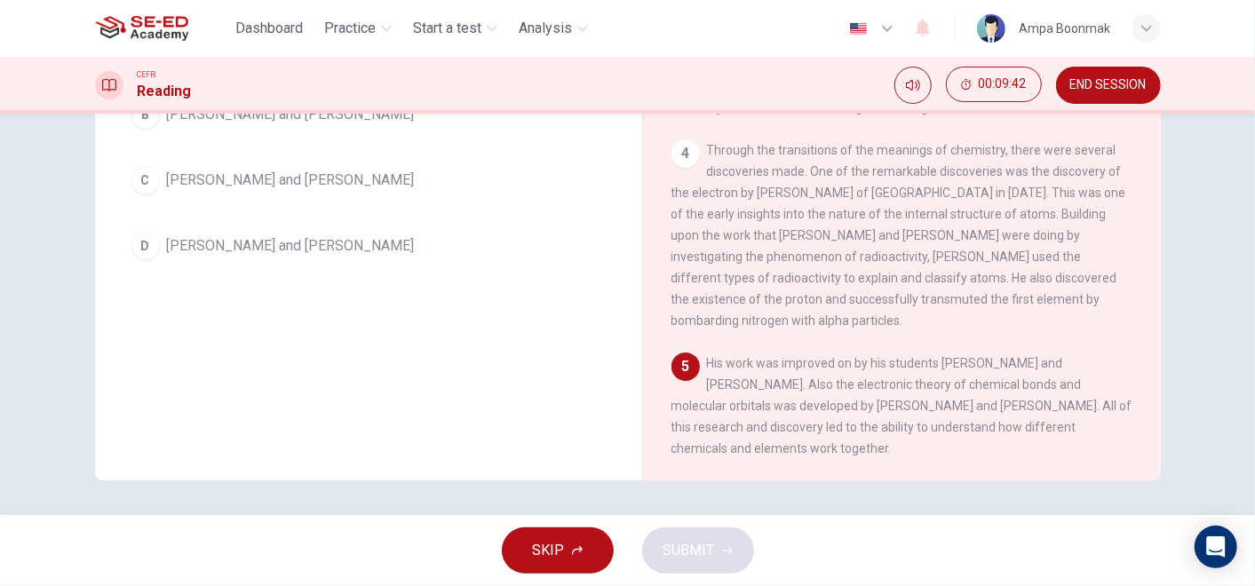
scroll to position [187, 0]
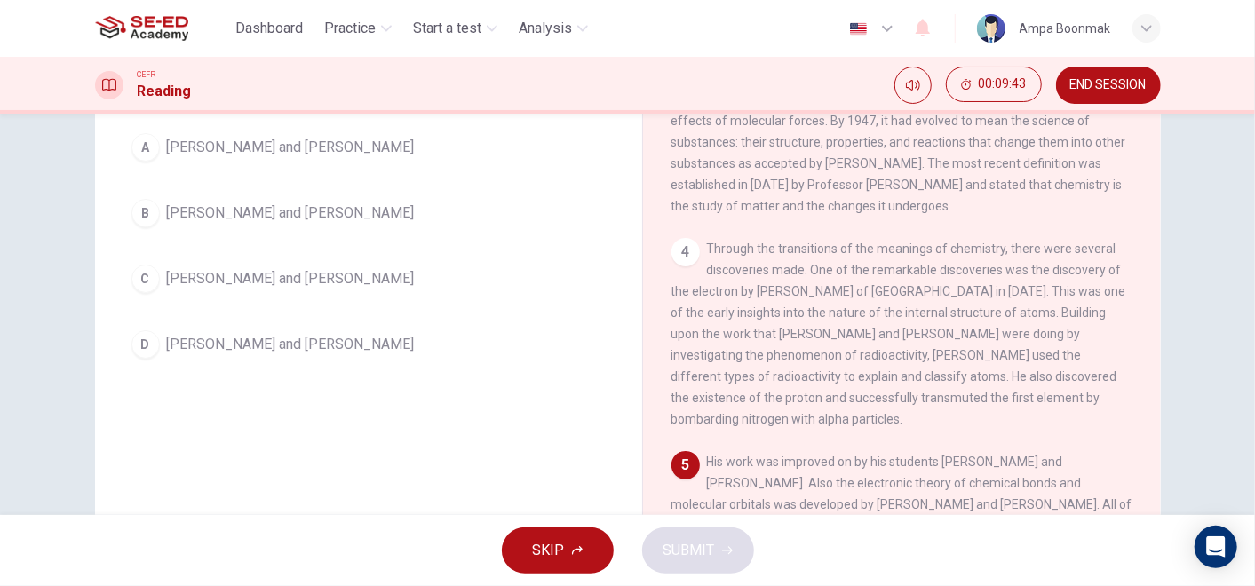
click at [317, 168] on div "A [PERSON_NAME] and [PERSON_NAME] B [PERSON_NAME] and [PERSON_NAME] C [PERSON_N…" at bounding box center [368, 246] width 490 height 242
click at [392, 149] on button "A [PERSON_NAME] and [PERSON_NAME]" at bounding box center [368, 147] width 490 height 44
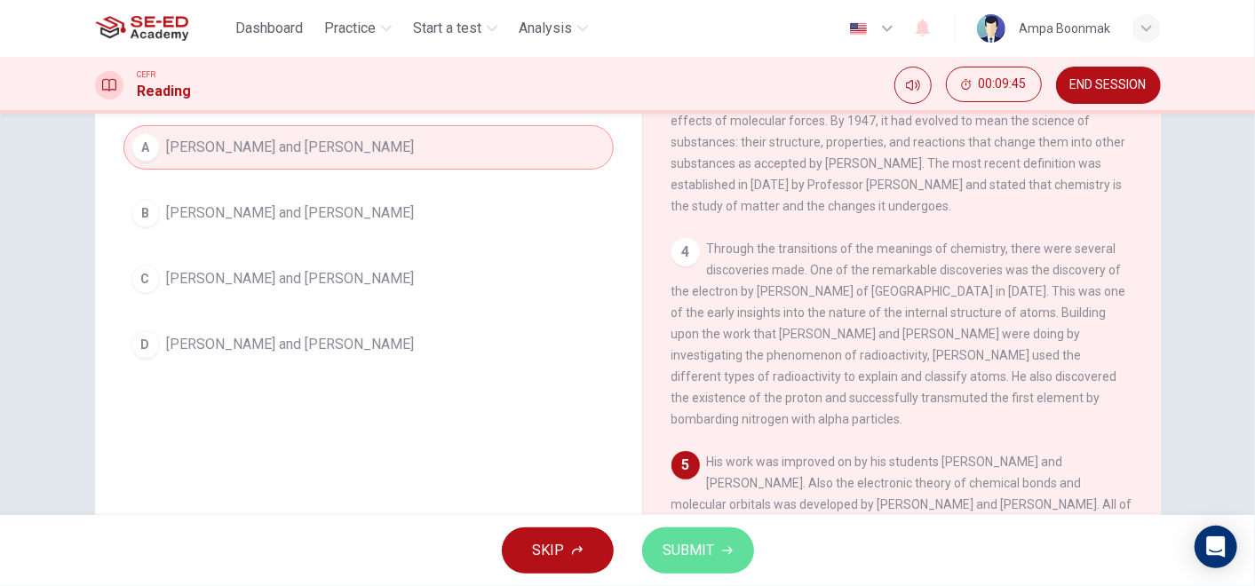
click at [673, 543] on span "SUBMIT" at bounding box center [689, 550] width 52 height 25
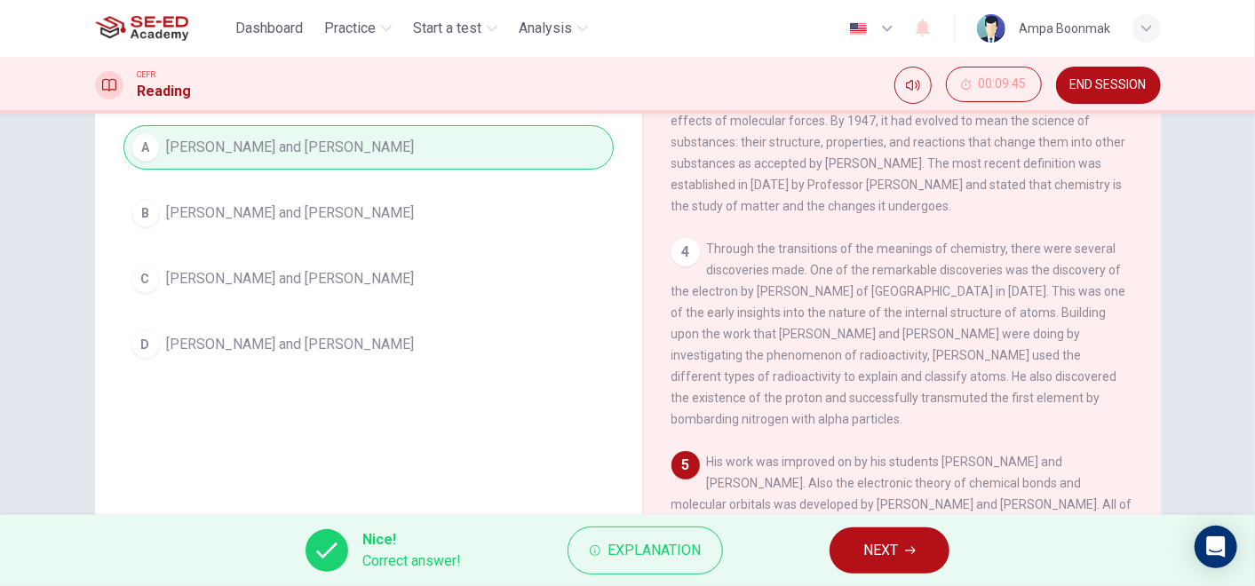
click at [892, 563] on button "NEXT" at bounding box center [889, 550] width 120 height 46
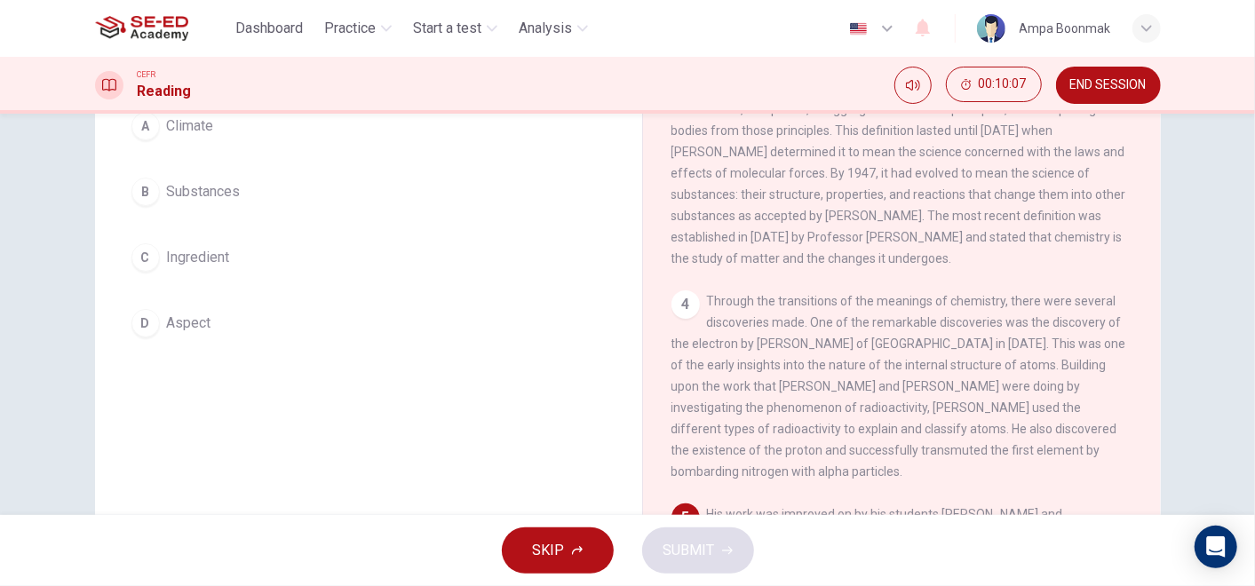
click at [184, 250] on span "Ingredient" at bounding box center [198, 257] width 63 height 21
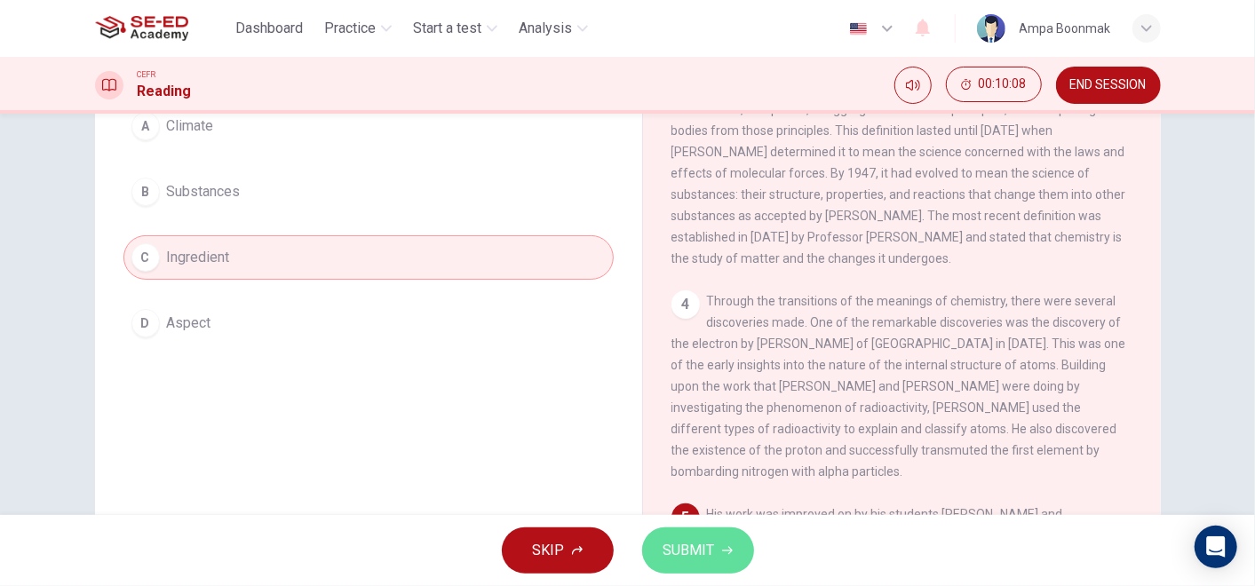
click at [690, 541] on span "SUBMIT" at bounding box center [689, 550] width 52 height 25
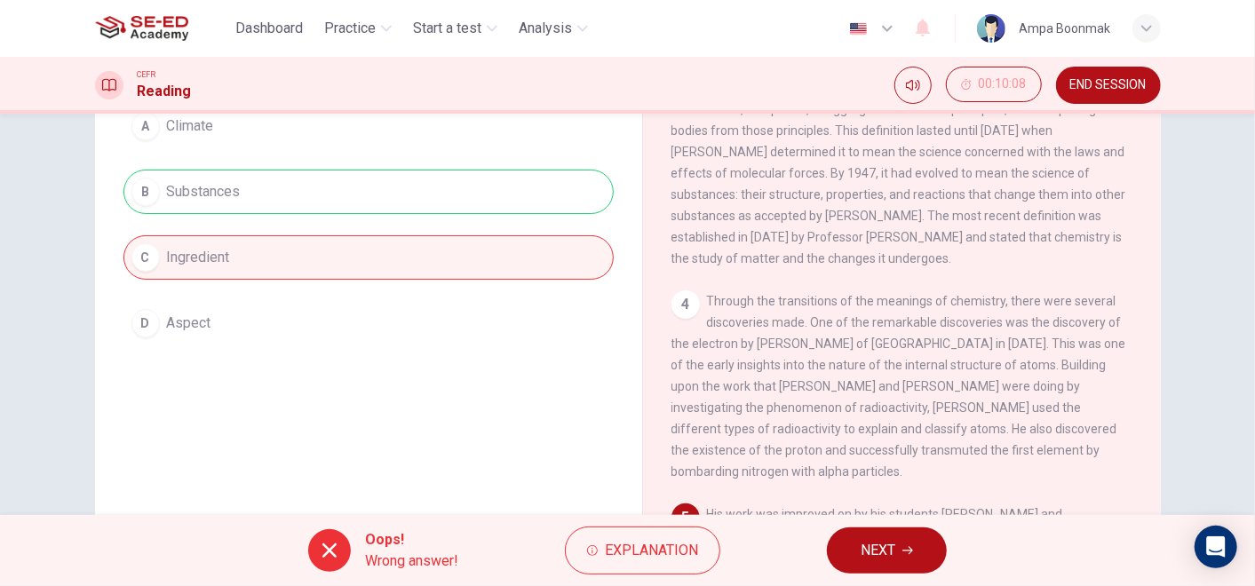
click at [866, 556] on span "NEXT" at bounding box center [877, 550] width 35 height 25
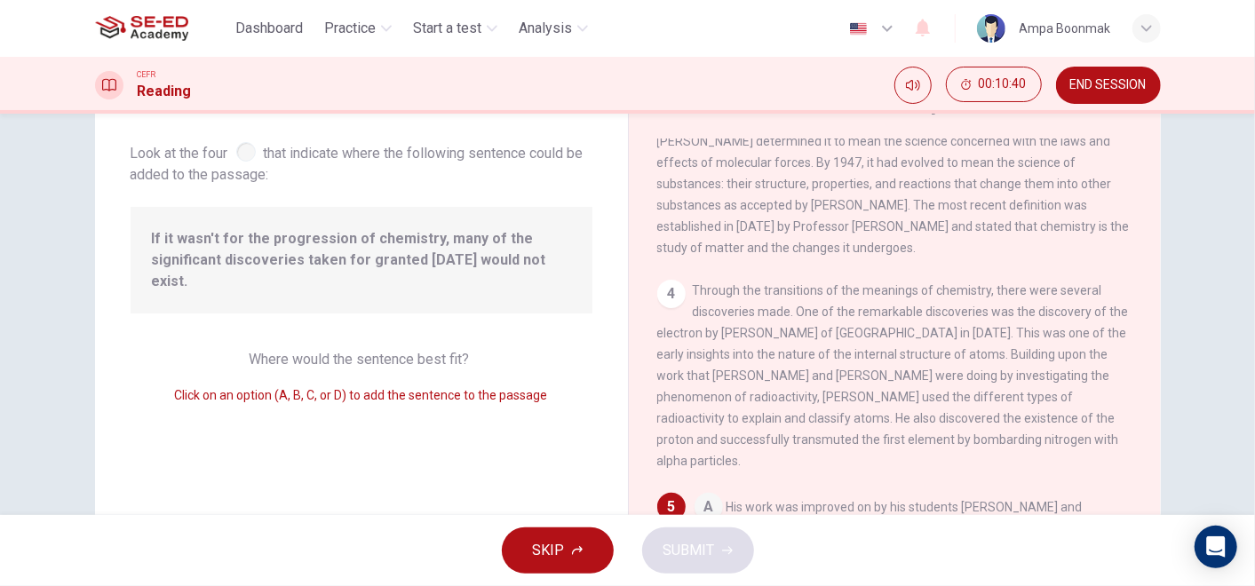
scroll to position [386, 0]
click at [1089, 91] on span "END SESSION" at bounding box center [1108, 85] width 76 height 14
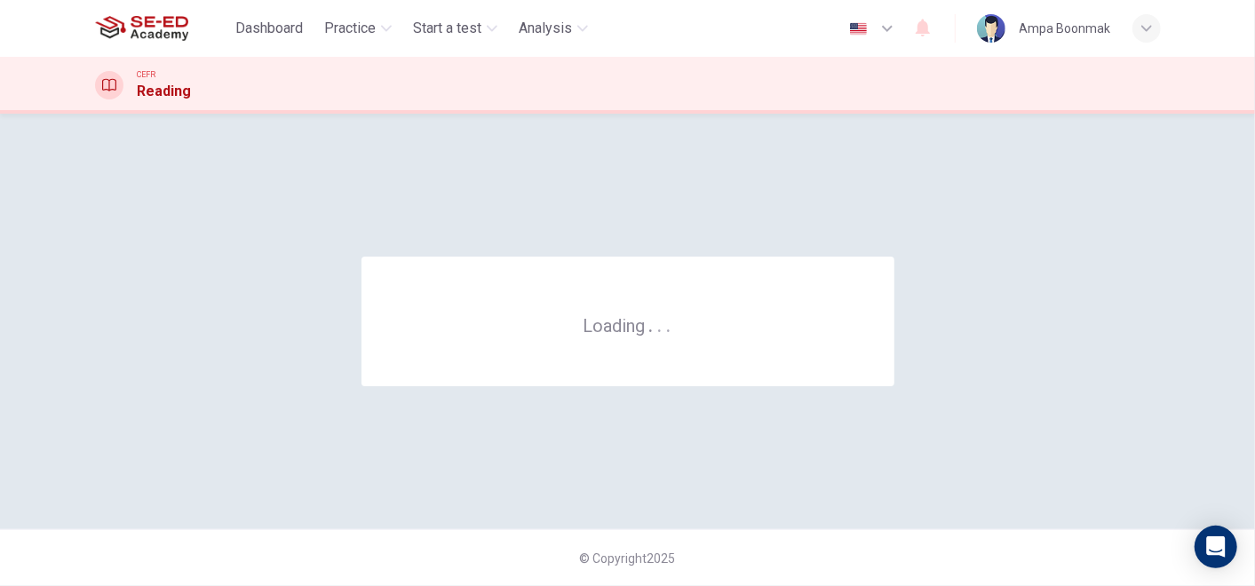
scroll to position [0, 0]
